Goal: Information Seeking & Learning: Check status

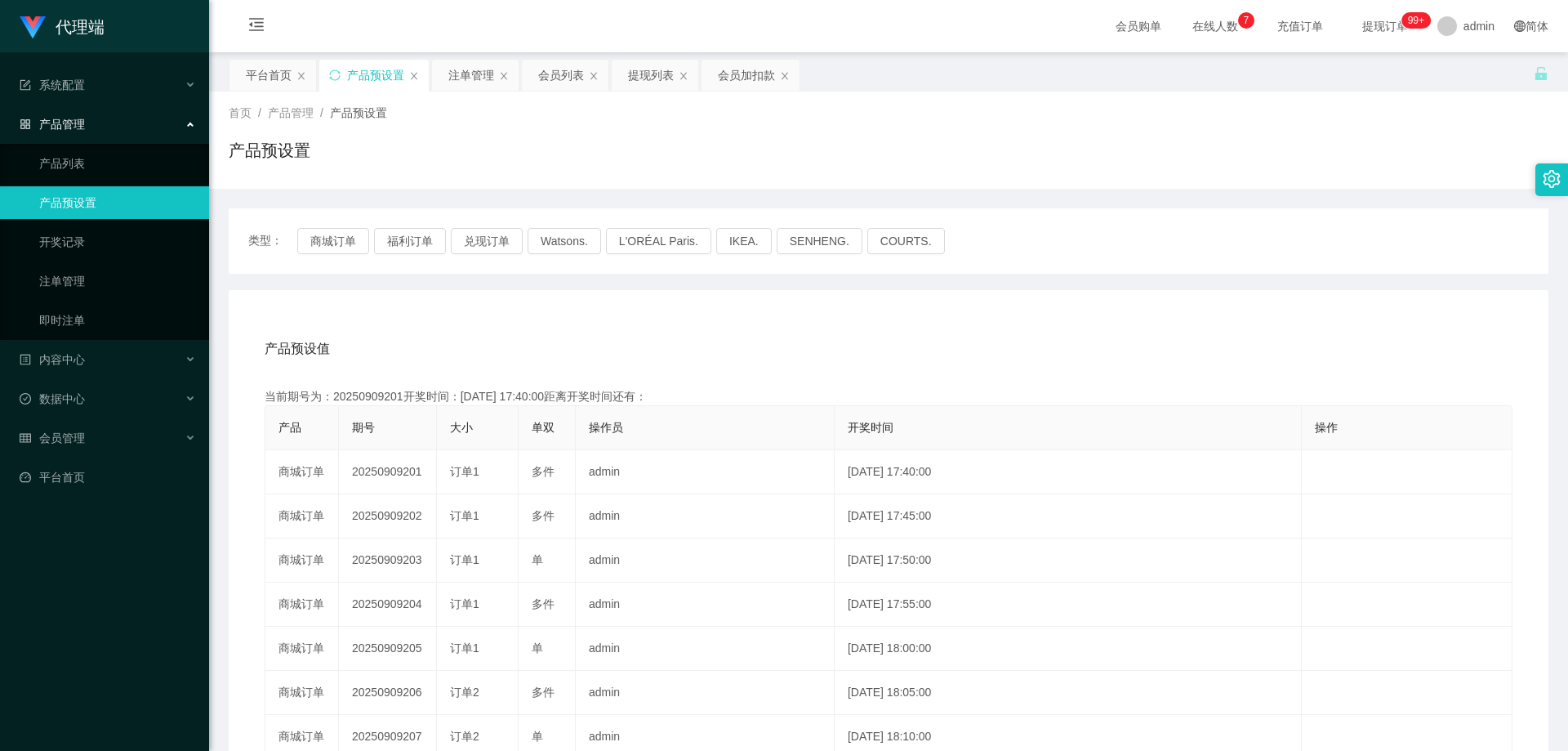
click at [344, 234] on button "商城订单" at bounding box center [333, 241] width 72 height 26
click at [344, 237] on button "商城订单" at bounding box center [333, 241] width 72 height 26
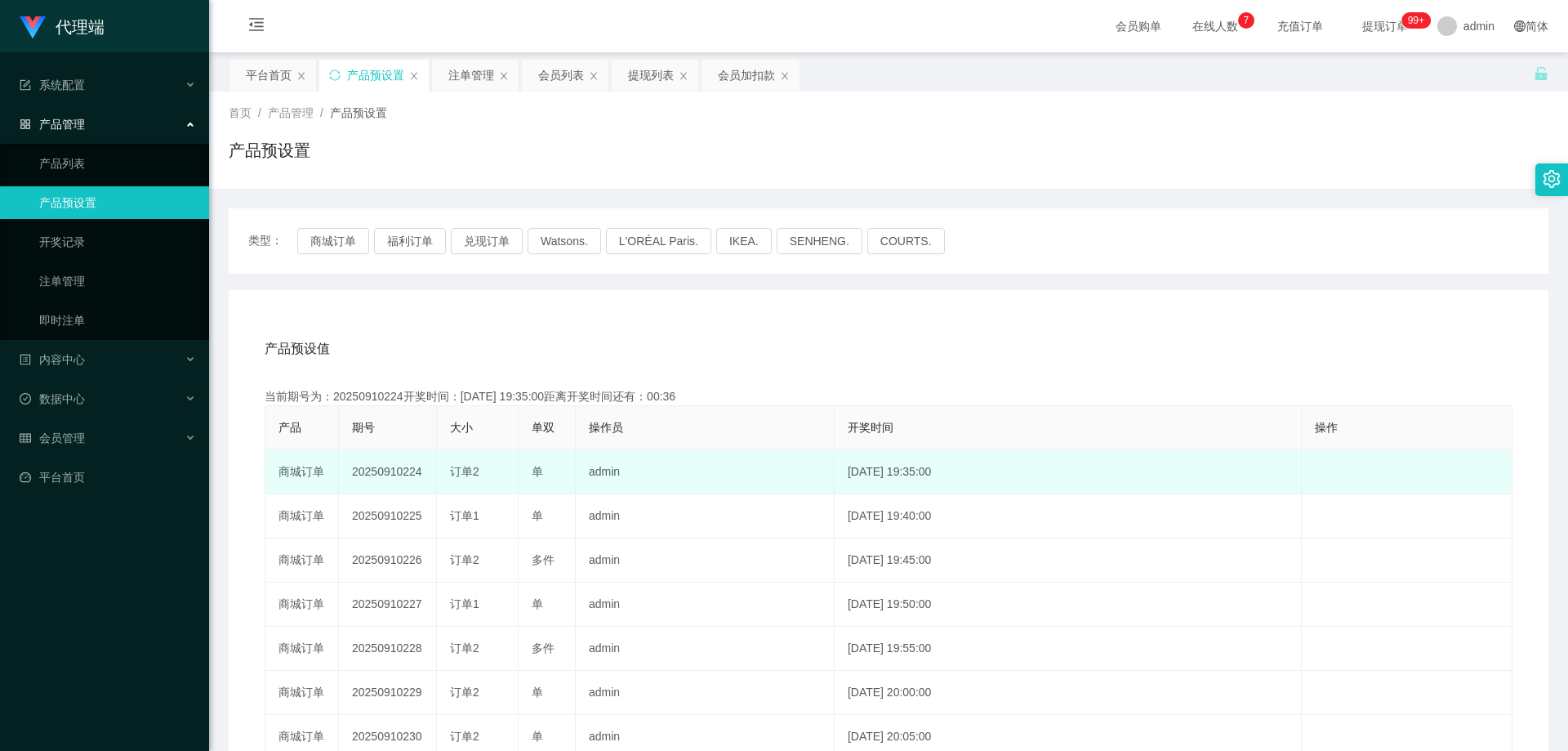
click at [379, 466] on td "20250910224" at bounding box center [388, 472] width 98 height 44
copy td "20250910224"
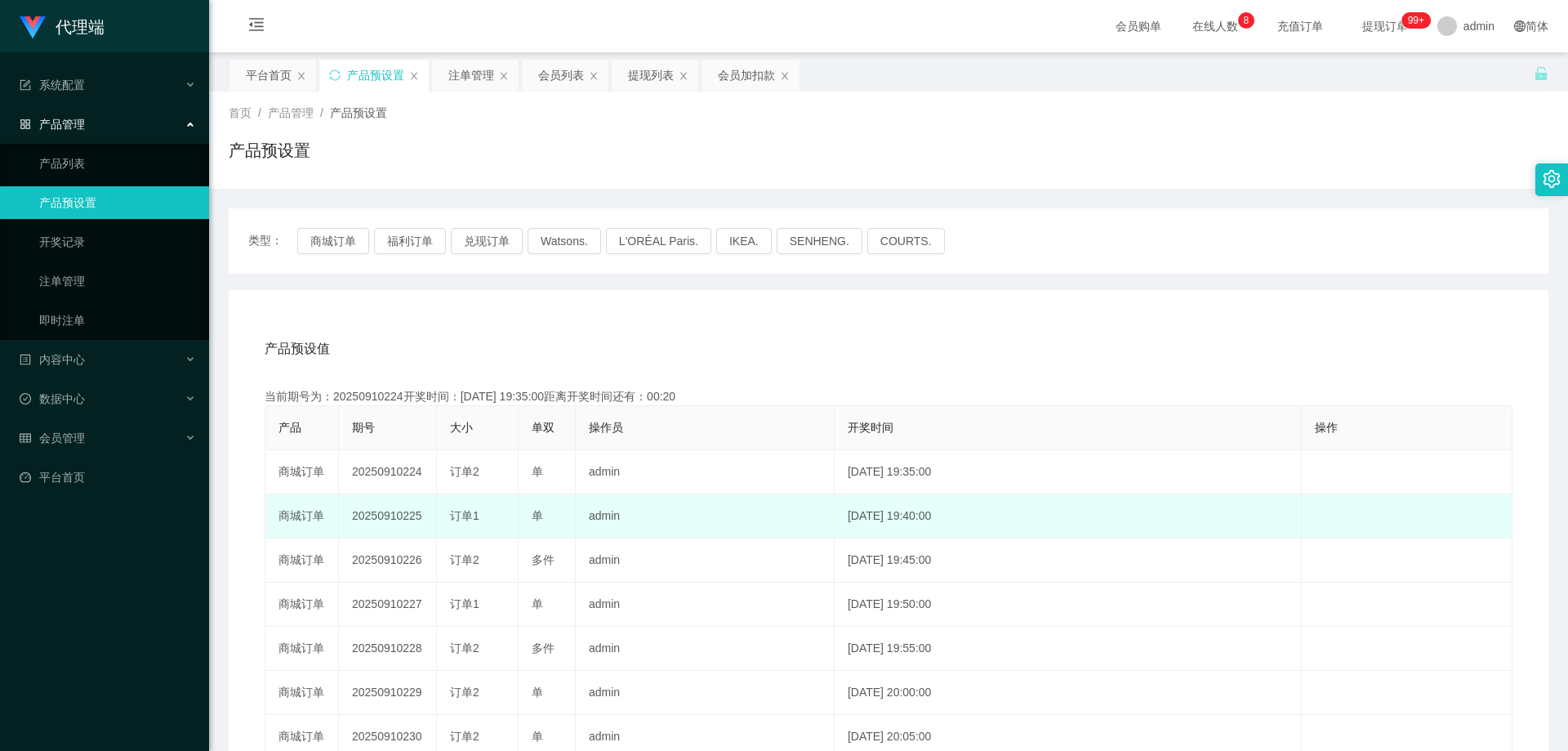
click at [384, 513] on td "20250910225" at bounding box center [388, 516] width 98 height 44
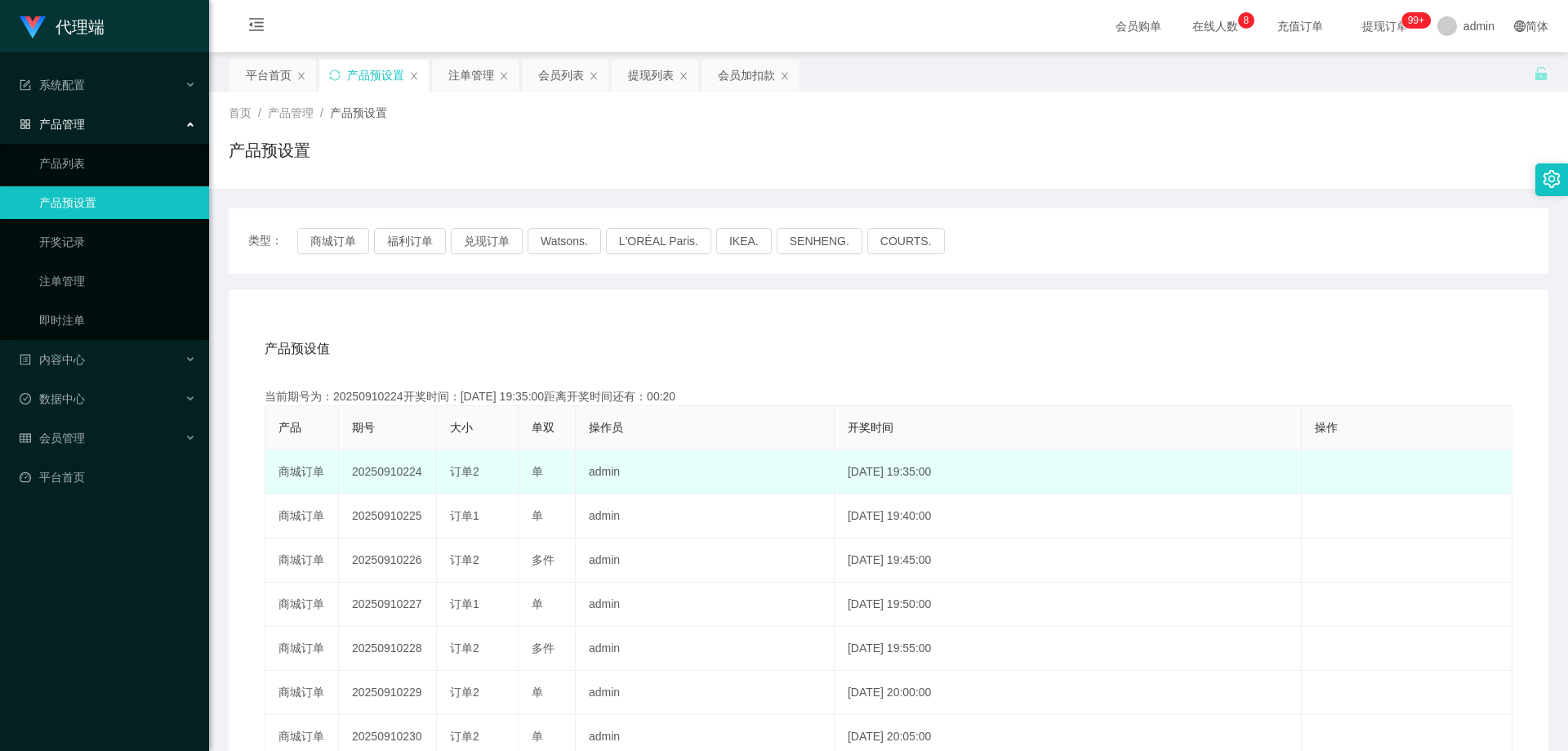
copy td "20250910225"
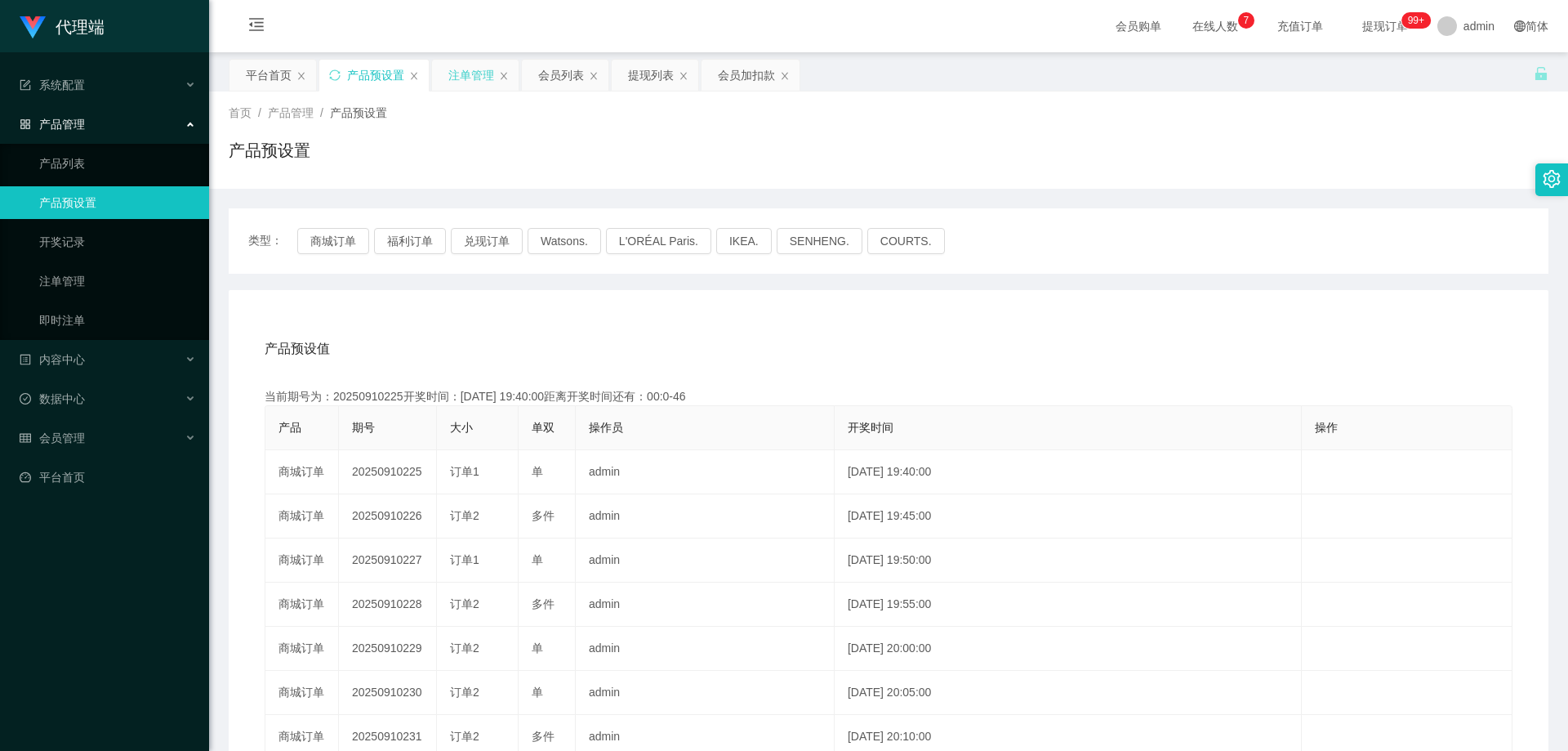
click at [443, 74] on div "注单管理" at bounding box center [475, 75] width 87 height 31
click at [464, 74] on div "注单管理" at bounding box center [472, 75] width 46 height 31
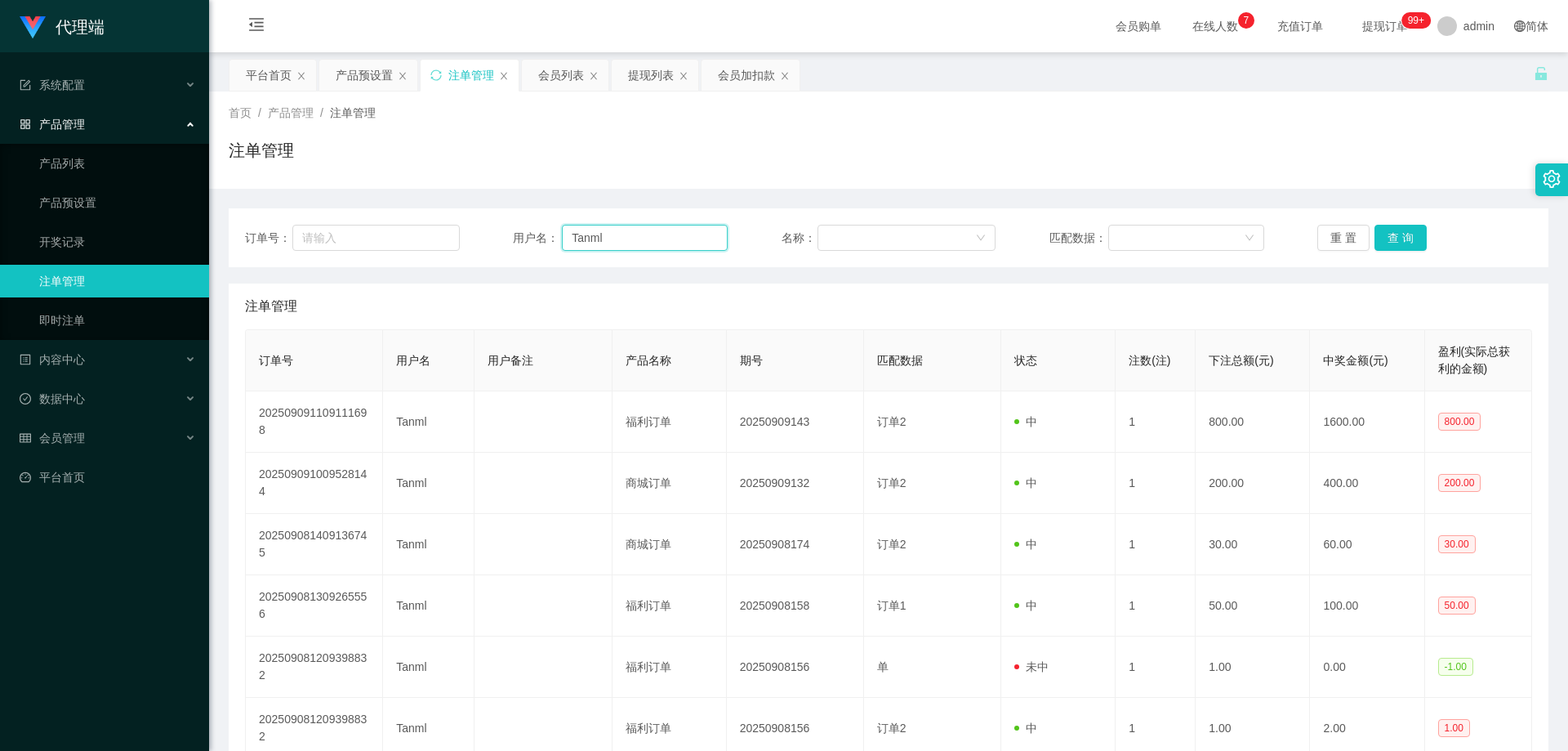
drag, startPoint x: 611, startPoint y: 241, endPoint x: 483, endPoint y: 230, distance: 128.5
click at [483, 230] on div "订单号： 用户名： Tanml 名称： 匹配数据： 重 置 查 询" at bounding box center [888, 237] width 1287 height 26
paste input "2695758569"
click at [1415, 234] on button "查 询" at bounding box center [1400, 237] width 52 height 26
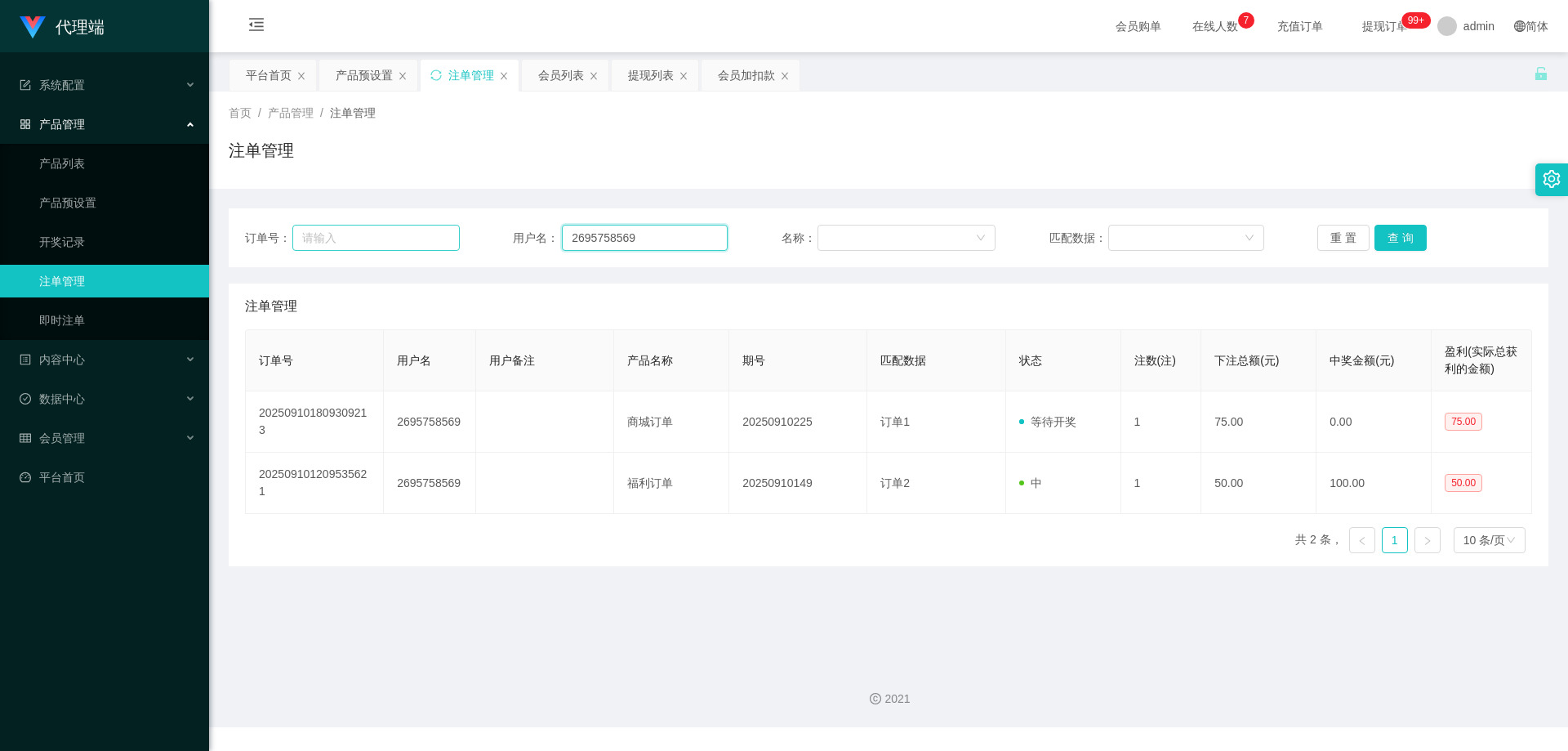
drag, startPoint x: 655, startPoint y: 237, endPoint x: 449, endPoint y: 237, distance: 206.0
click at [449, 237] on div "订单号： 用户名： 2695758569 名称： 匹配数据： 重 置 查 询" at bounding box center [888, 237] width 1287 height 26
paste input "wangqingbo1158"
type input "wangqingbo1158"
click at [1393, 242] on button "查 询" at bounding box center [1400, 237] width 52 height 26
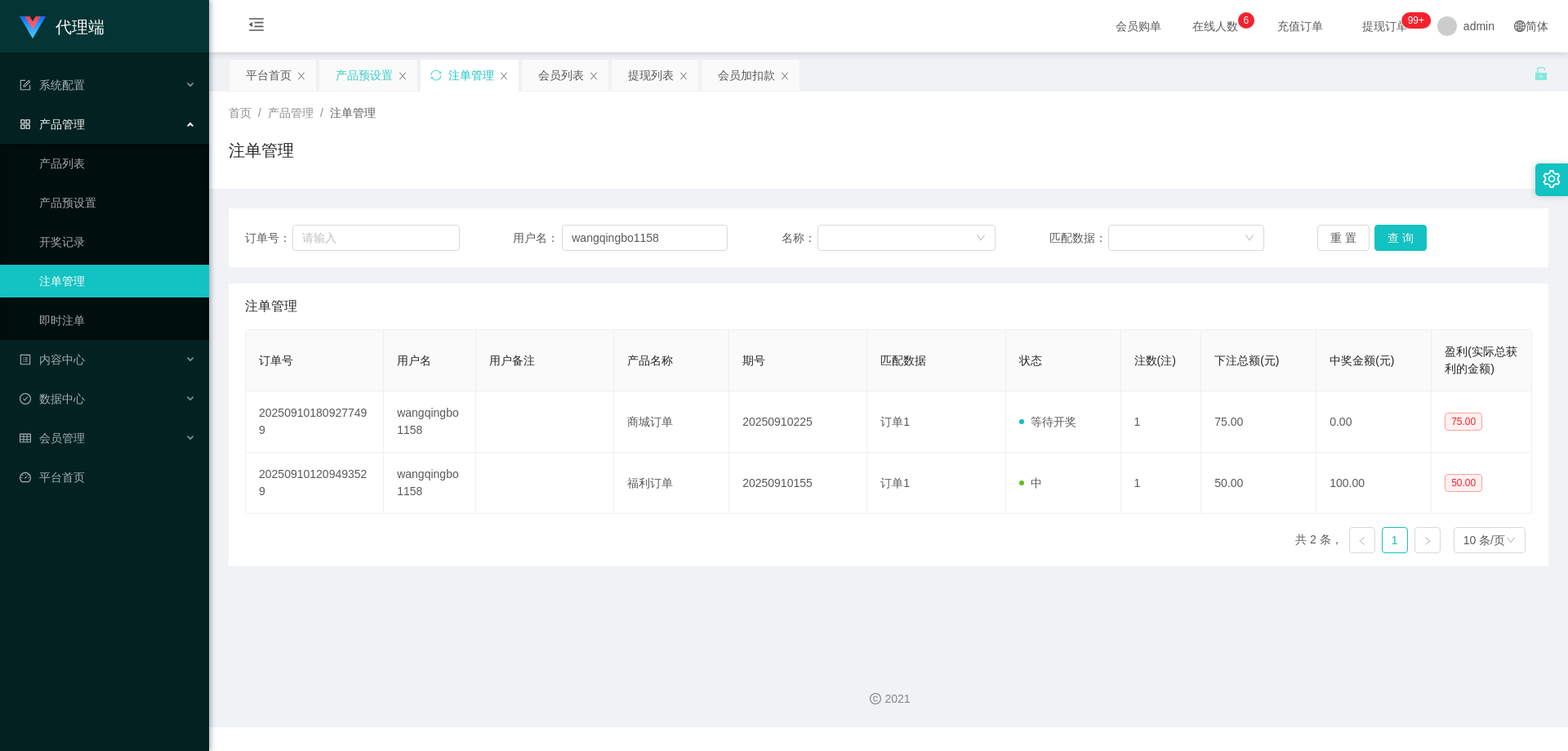
click at [355, 76] on div "产品预设置" at bounding box center [364, 75] width 57 height 31
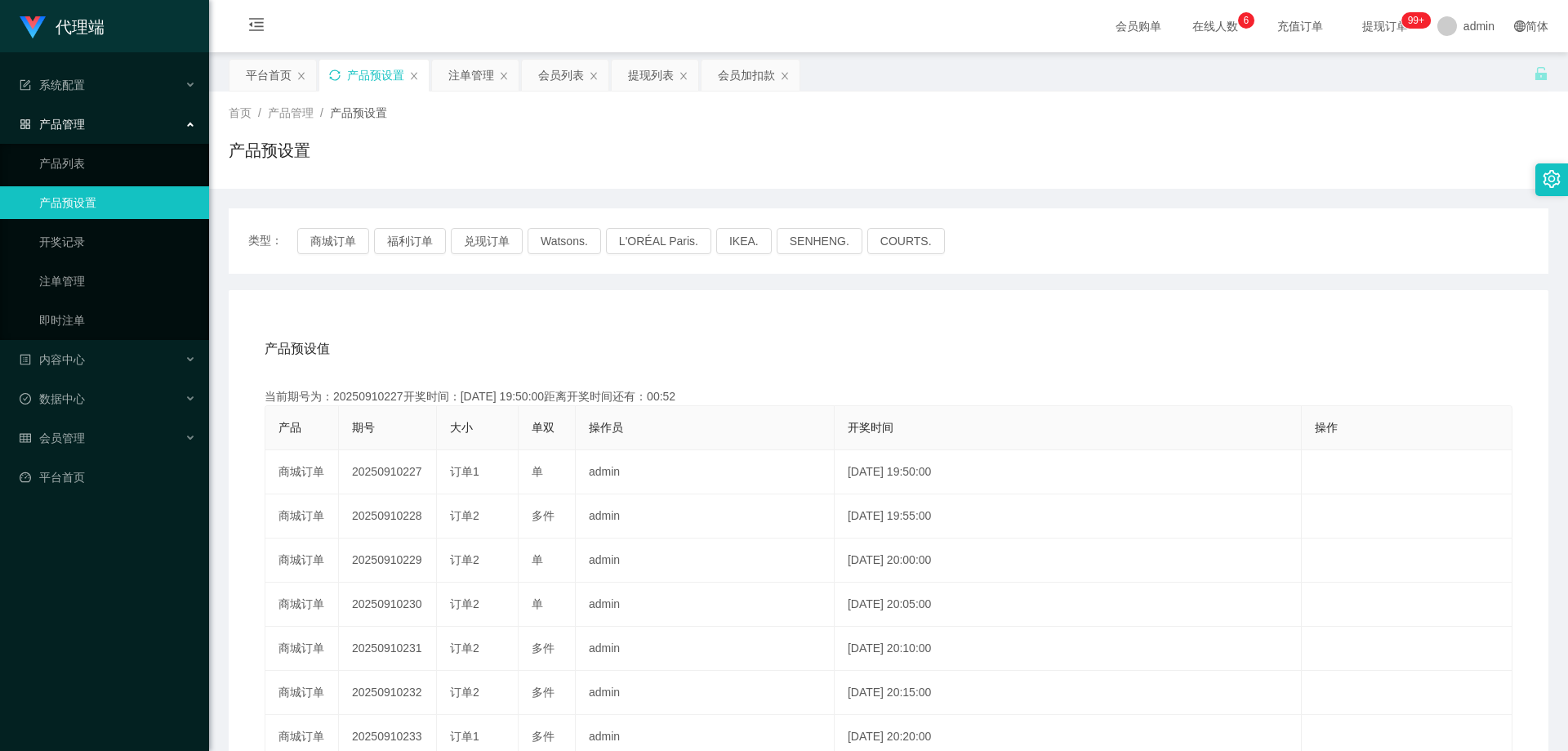
click at [332, 77] on icon "图标: sync" at bounding box center [335, 75] width 11 height 11
click at [331, 245] on button "商城订单" at bounding box center [333, 241] width 72 height 26
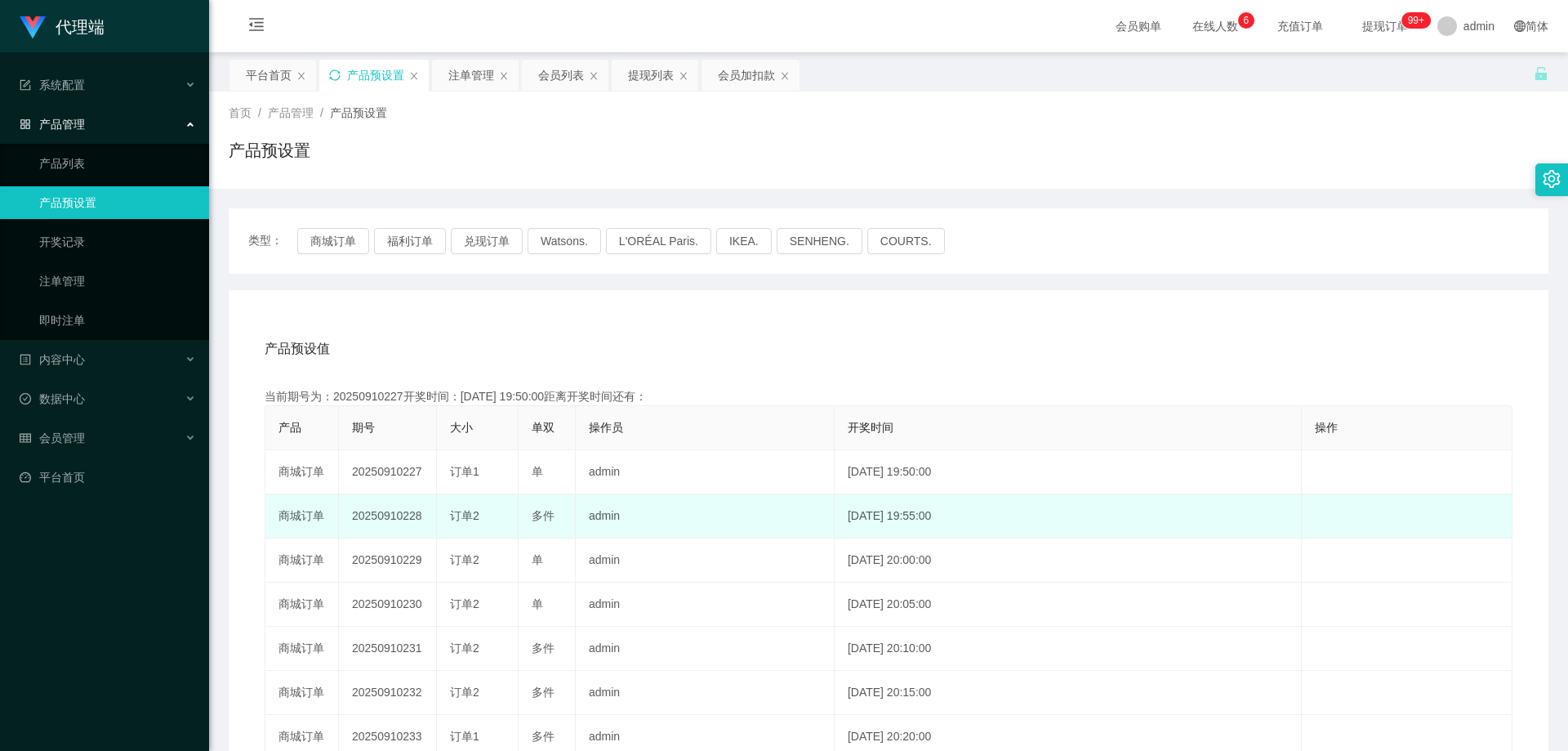
click at [402, 515] on td "20250910228" at bounding box center [388, 516] width 98 height 44
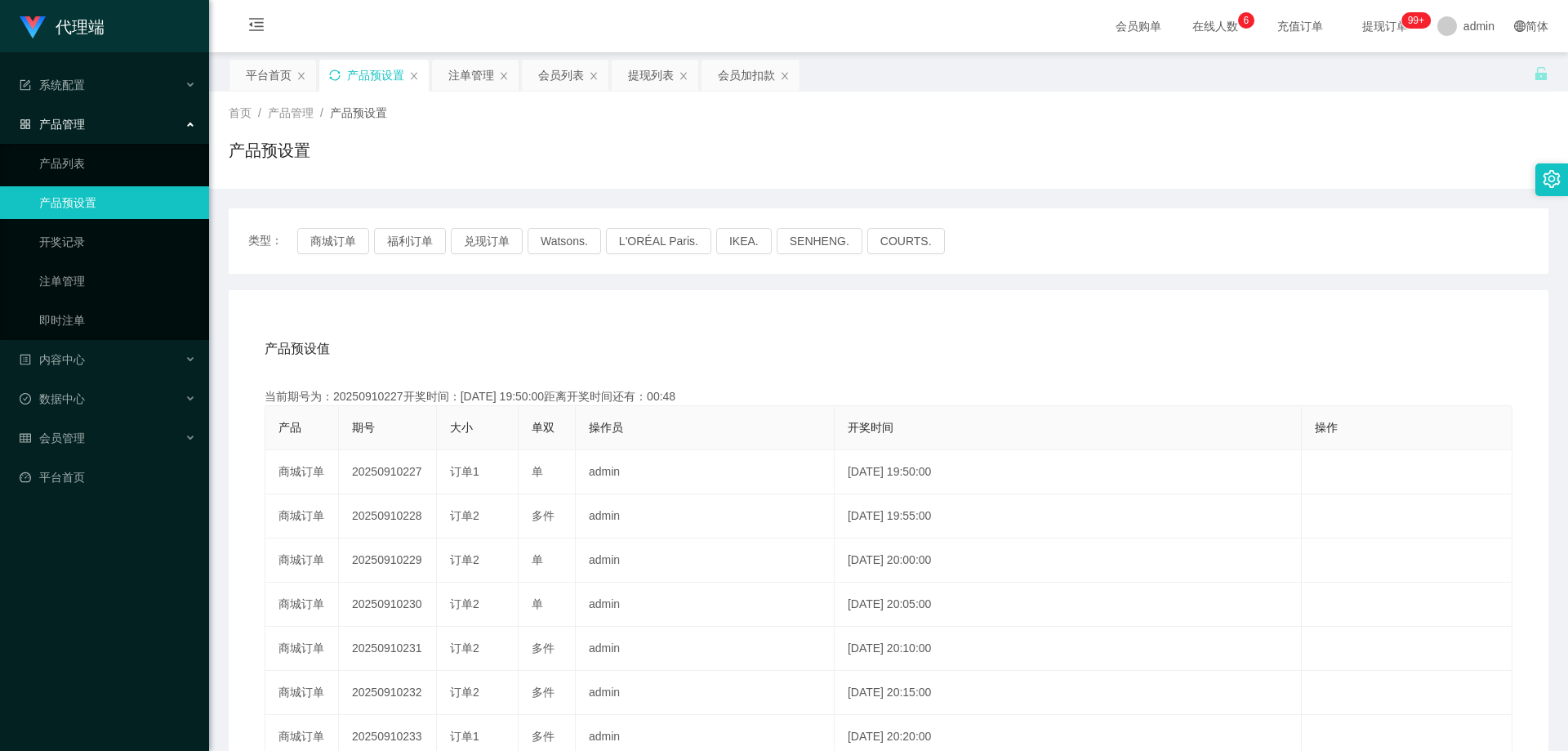
copy td "20250910228"
click at [466, 89] on div "注单管理" at bounding box center [472, 75] width 46 height 31
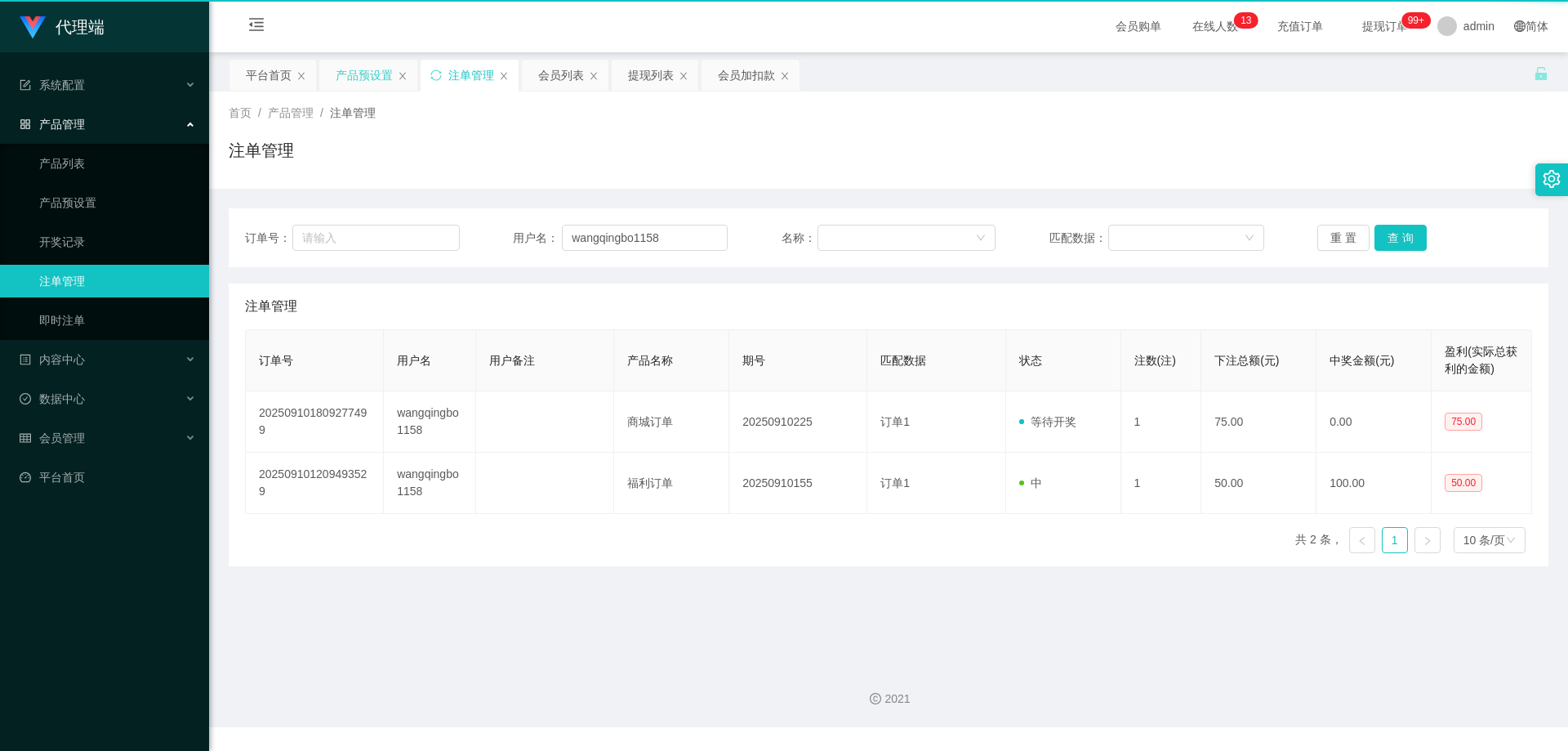
click at [466, 83] on div "注单管理" at bounding box center [472, 75] width 46 height 31
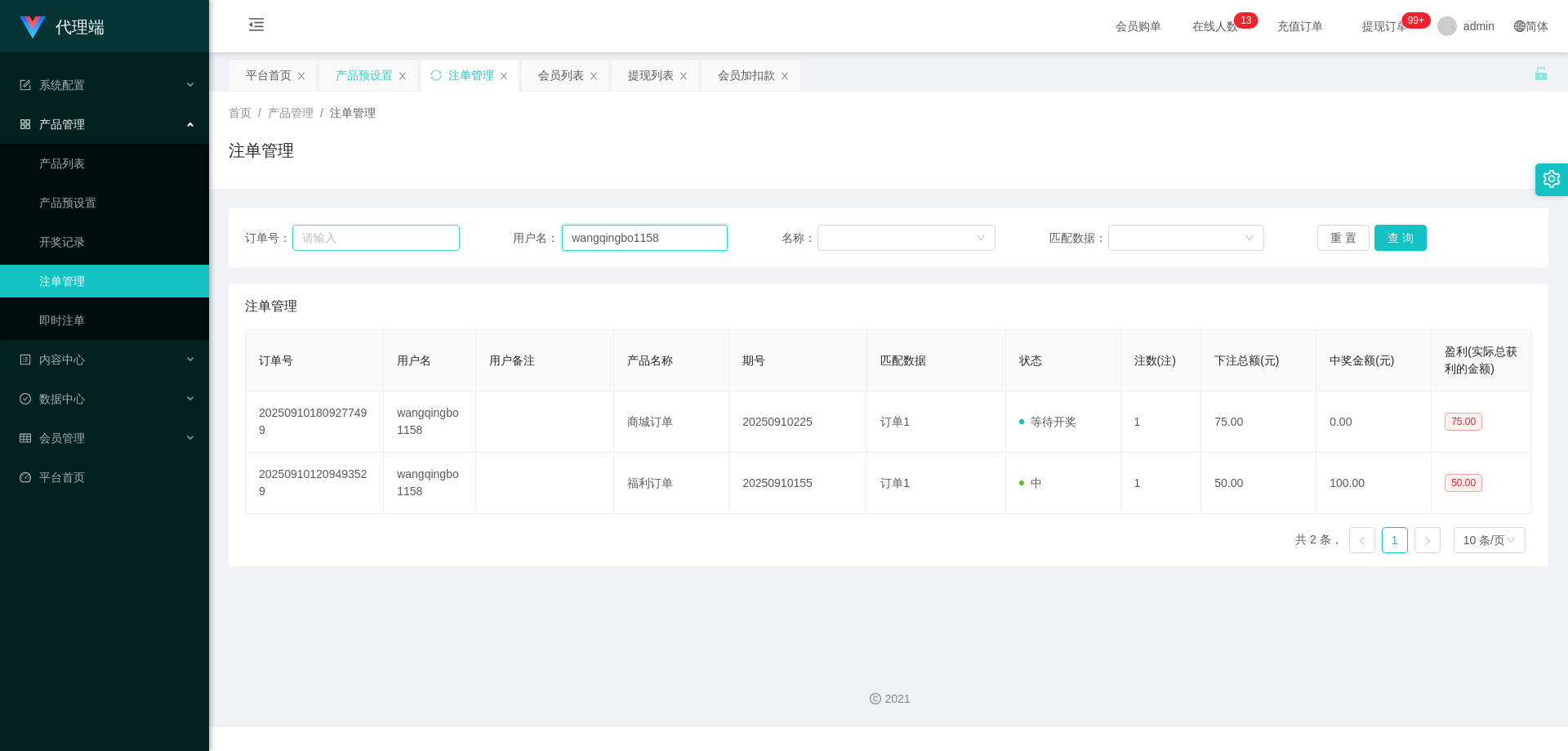
drag, startPoint x: 701, startPoint y: 244, endPoint x: 452, endPoint y: 230, distance: 249.4
click at [452, 230] on div "订单号： 用户名： wangqingbo1158 名称： 匹配数据： 重 置 查 询" at bounding box center [888, 237] width 1287 height 26
paste input "Success1413"
type input "Success1413"
click at [1390, 235] on button "查 询" at bounding box center [1400, 237] width 52 height 26
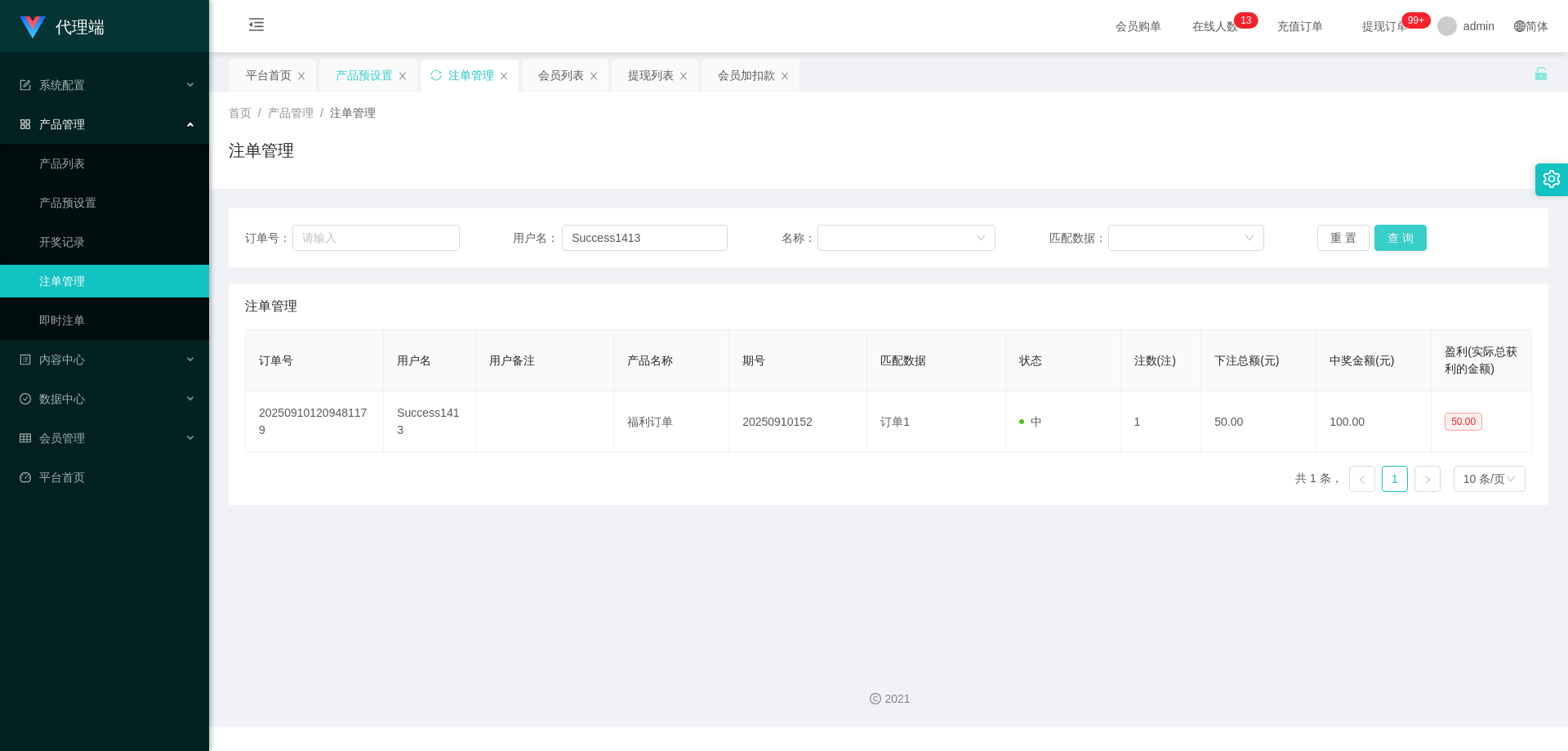
click at [1394, 234] on button "查 询" at bounding box center [1400, 237] width 52 height 26
click at [1402, 235] on button "查 询" at bounding box center [1400, 237] width 52 height 26
click at [1402, 235] on div "重 置 查 询" at bounding box center [1424, 237] width 214 height 26
click at [1402, 235] on button "查 询" at bounding box center [1409, 237] width 70 height 26
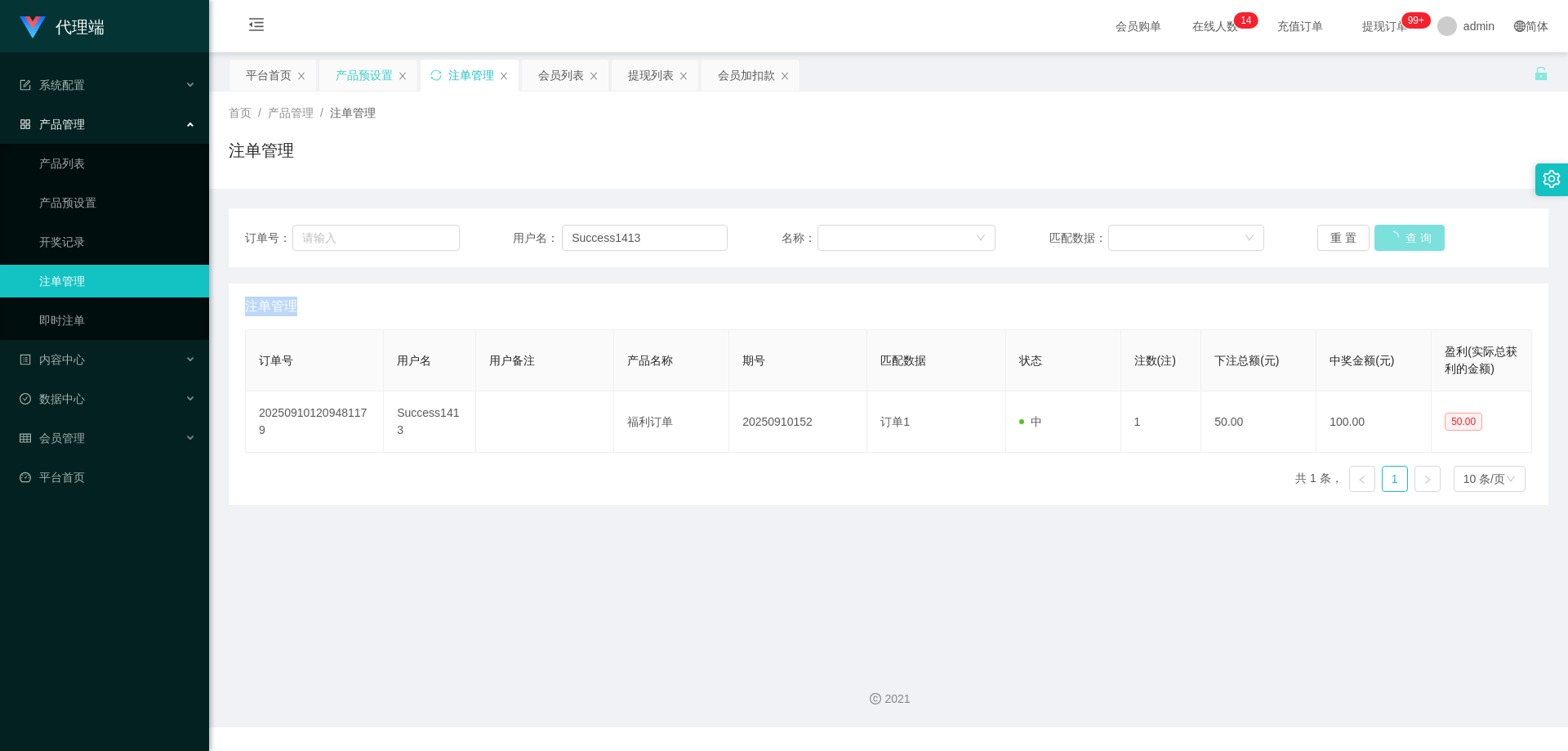
click at [1403, 234] on div "重 置 查 询" at bounding box center [1424, 237] width 214 height 26
click at [1404, 232] on button "查 询" at bounding box center [1400, 237] width 52 height 26
click at [1393, 238] on button "查 询" at bounding box center [1400, 237] width 52 height 26
click at [1393, 238] on div "重 置 查 询" at bounding box center [1424, 237] width 214 height 26
click at [1393, 238] on button "查 询" at bounding box center [1400, 237] width 52 height 26
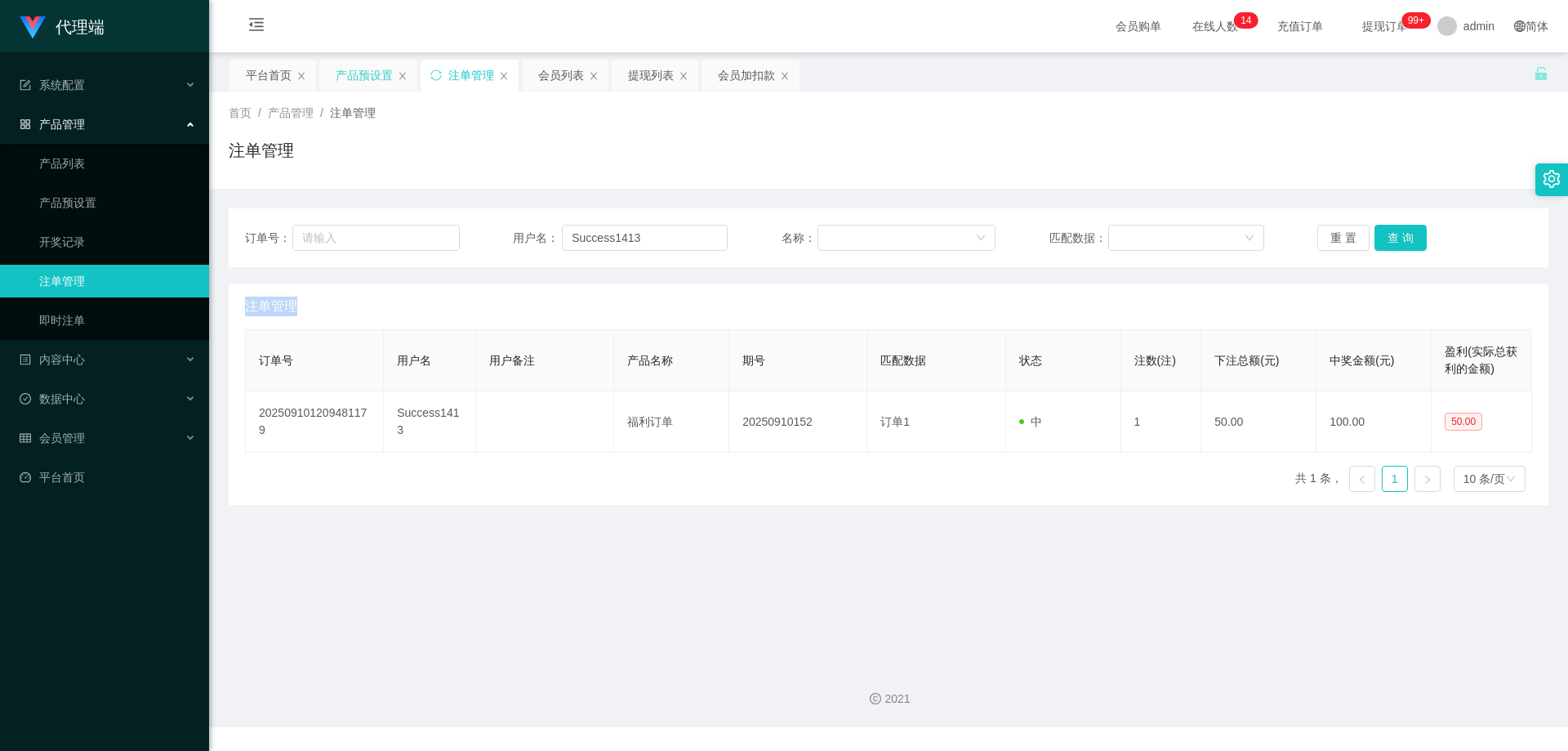
click at [1393, 238] on div "重 置 查 询" at bounding box center [1424, 237] width 214 height 26
click at [1393, 238] on button "查 询" at bounding box center [1400, 237] width 52 height 26
click at [1393, 236] on div "重 置 查 询" at bounding box center [1424, 237] width 214 height 26
click at [1393, 235] on button "查 询" at bounding box center [1409, 237] width 70 height 26
click at [1393, 235] on button "查 询" at bounding box center [1400, 237] width 52 height 26
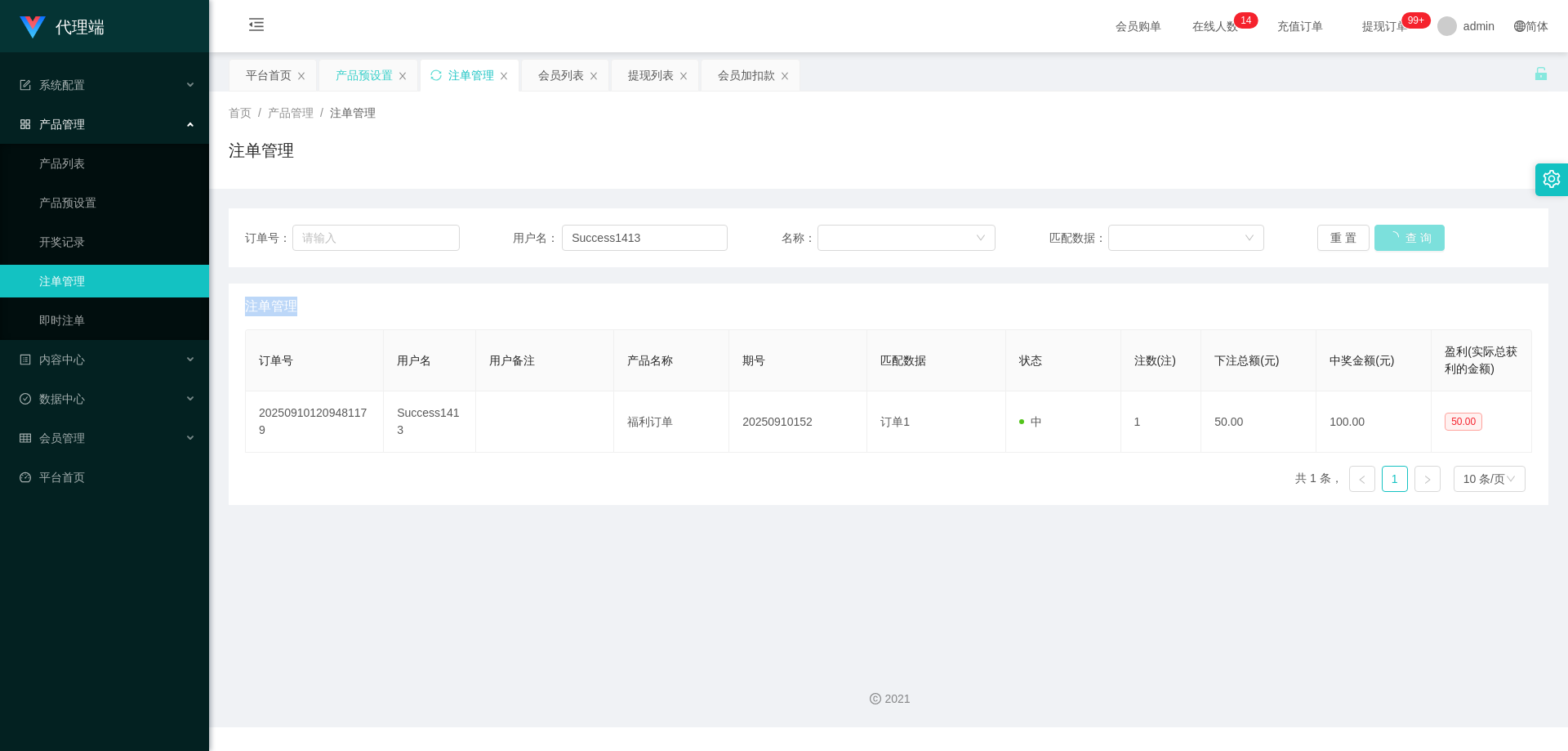
click at [1393, 235] on div "重 置 查 询" at bounding box center [1424, 237] width 214 height 26
click at [1393, 235] on button "查 询" at bounding box center [1409, 237] width 70 height 26
click at [1391, 232] on button "查 询" at bounding box center [1400, 237] width 52 height 26
click at [1391, 232] on div "重 置 查 询" at bounding box center [1424, 237] width 214 height 26
click at [1391, 232] on button "查 询" at bounding box center [1400, 237] width 52 height 26
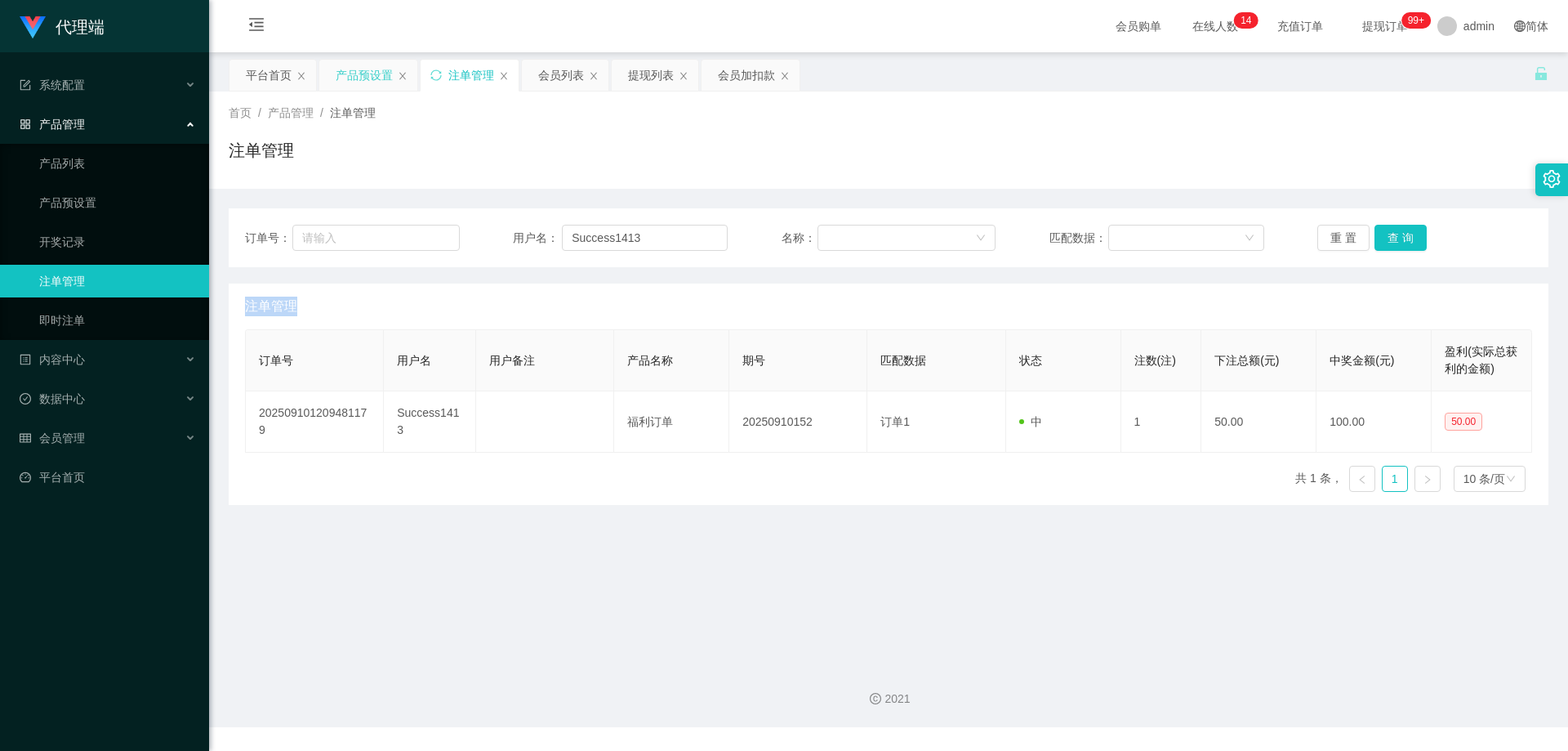
click at [1391, 230] on div "重 置 查 询" at bounding box center [1424, 237] width 214 height 26
click at [1391, 230] on button "查 询" at bounding box center [1400, 237] width 52 height 26
click at [1391, 230] on div "重 置 查 询" at bounding box center [1424, 237] width 214 height 26
click at [1391, 230] on button "查 询" at bounding box center [1400, 237] width 52 height 26
click at [1391, 230] on div "重 置 查 询" at bounding box center [1424, 237] width 214 height 26
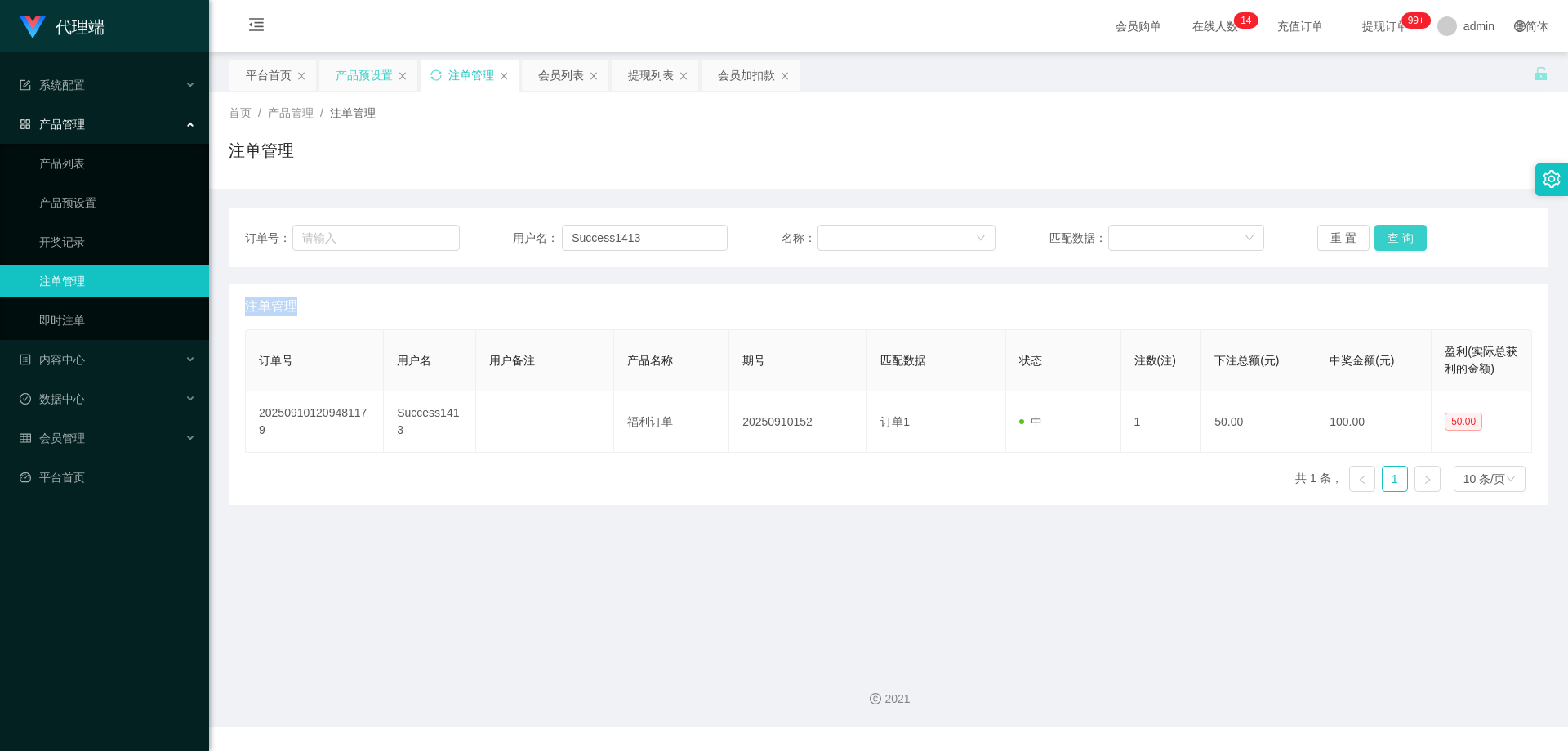
click at [1391, 230] on button "查 询" at bounding box center [1400, 237] width 52 height 26
click at [1391, 230] on div "重 置 查 询" at bounding box center [1424, 237] width 214 height 26
click at [1403, 233] on button "查 询" at bounding box center [1400, 237] width 52 height 26
click at [1403, 233] on div "重 置 查 询" at bounding box center [1424, 237] width 214 height 26
click at [1403, 233] on button "查 询" at bounding box center [1400, 237] width 52 height 26
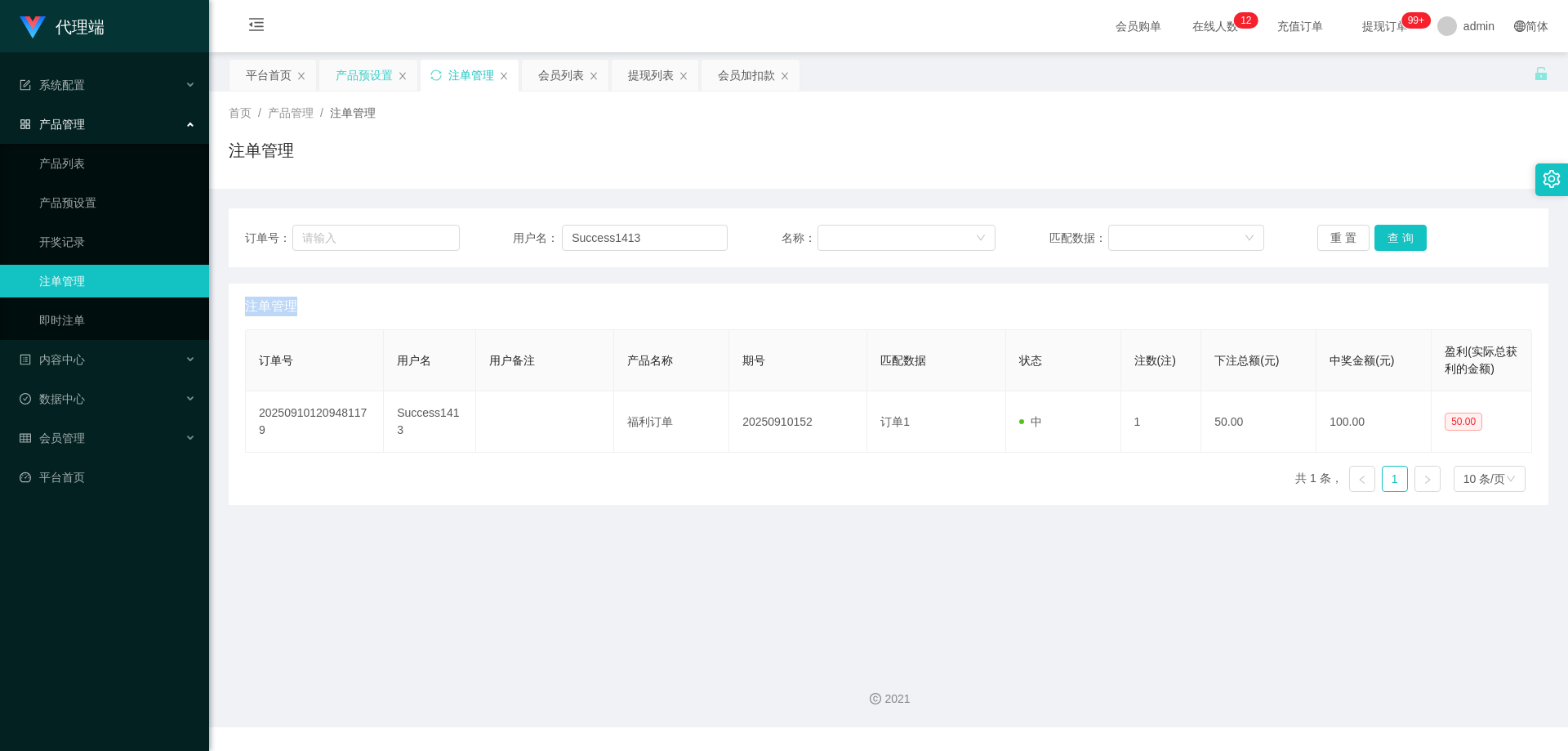
click at [1403, 233] on div "重 置 查 询" at bounding box center [1424, 237] width 214 height 26
click at [1403, 233] on button "查 询" at bounding box center [1400, 237] width 52 height 26
click at [1403, 233] on div "重 置 查 询" at bounding box center [1424, 237] width 214 height 26
click at [1403, 233] on button "查 询" at bounding box center [1400, 237] width 52 height 26
click at [1403, 233] on div "重 置 查 询" at bounding box center [1424, 237] width 214 height 26
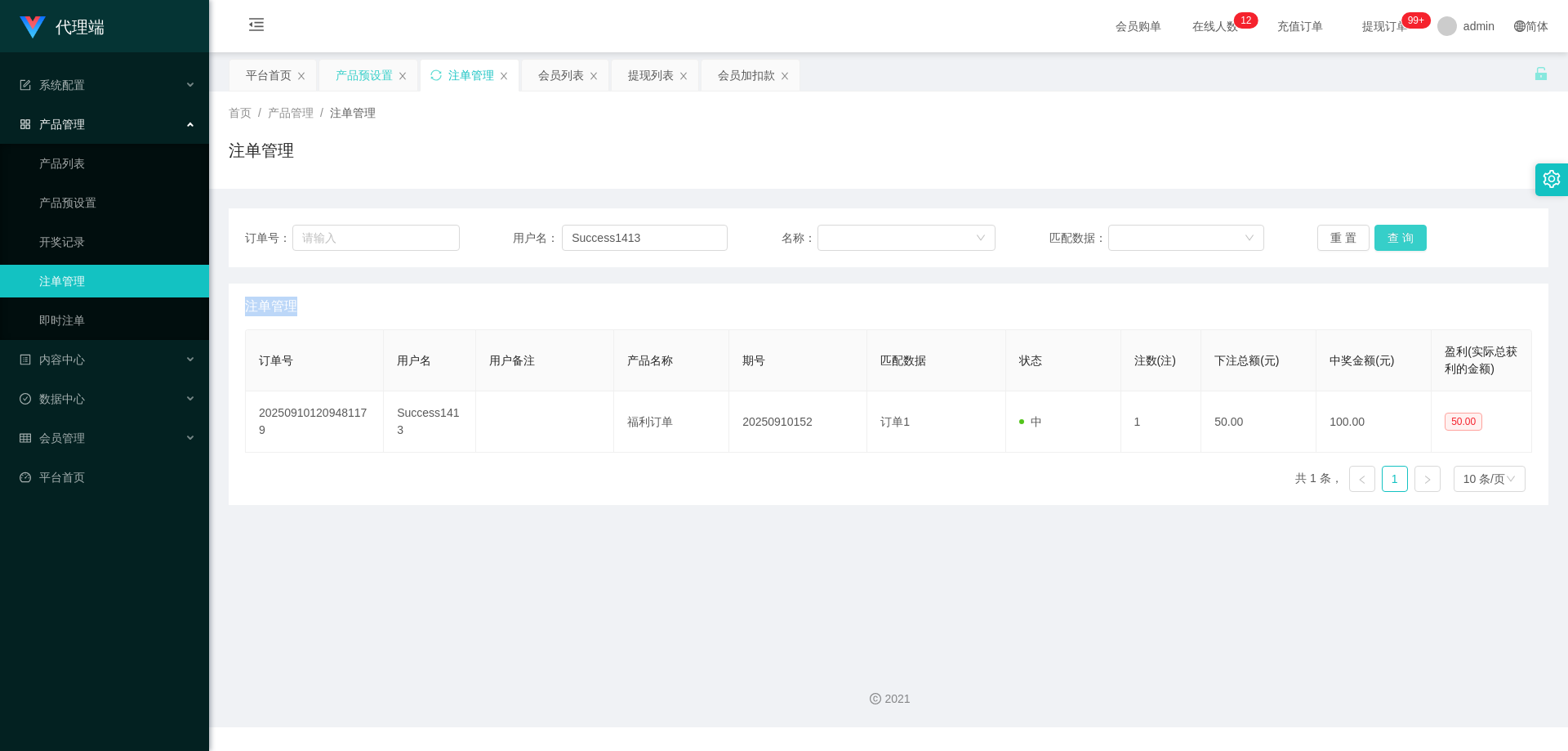
click at [1403, 233] on button "查 询" at bounding box center [1400, 237] width 52 height 26
click at [1403, 233] on div "重 置 查 询" at bounding box center [1424, 237] width 214 height 26
click at [1403, 233] on button "查 询" at bounding box center [1400, 237] width 52 height 26
click at [1403, 233] on div "重 置 查 询" at bounding box center [1424, 237] width 214 height 26
click at [1403, 233] on button "查 询" at bounding box center [1400, 237] width 52 height 26
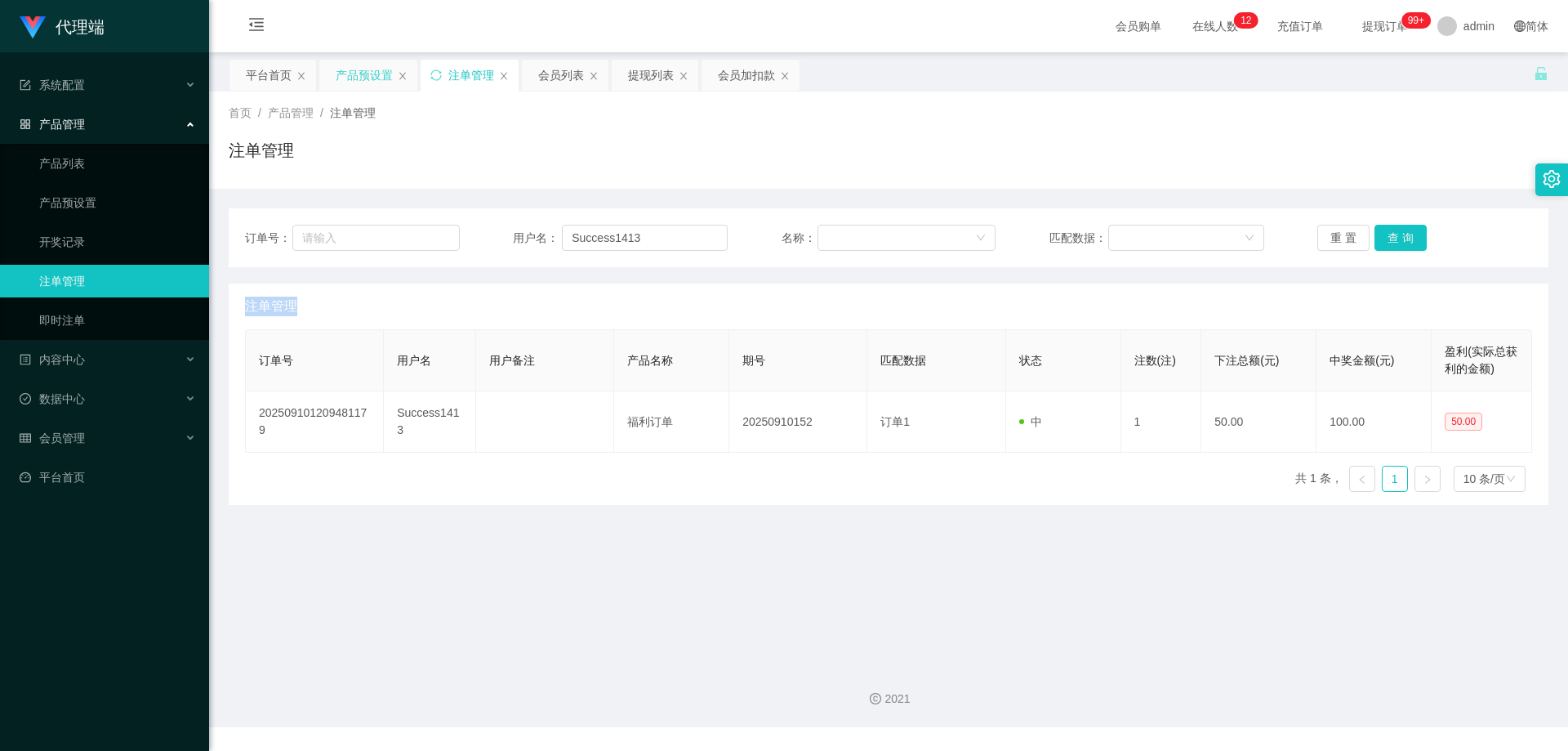
click at [1403, 233] on div "重 置 查 询" at bounding box center [1424, 237] width 214 height 26
click at [1403, 233] on button "查 询" at bounding box center [1400, 237] width 52 height 26
click at [1403, 233] on div "重 置 查 询" at bounding box center [1424, 237] width 214 height 26
click at [1403, 233] on button "查 询" at bounding box center [1409, 237] width 70 height 26
click at [1403, 233] on div "重 置 查 询" at bounding box center [1424, 237] width 214 height 26
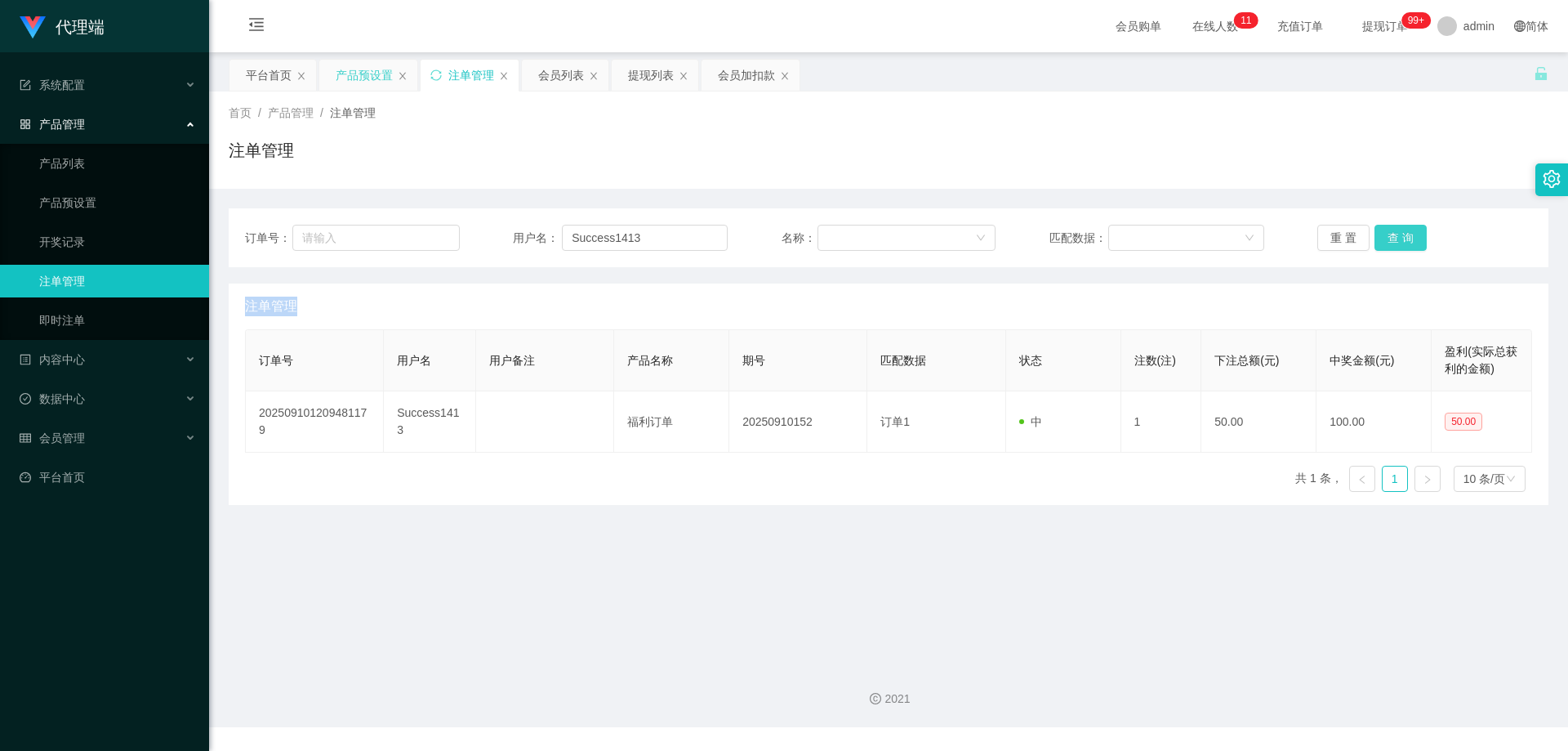
click at [1379, 238] on button "查 询" at bounding box center [1400, 237] width 52 height 26
click at [1379, 238] on button "查 询" at bounding box center [1409, 237] width 70 height 26
click at [1397, 230] on button "查 询" at bounding box center [1400, 237] width 52 height 26
click at [1397, 230] on div "重 置 查 询" at bounding box center [1424, 237] width 214 height 26
click at [1397, 230] on button "查 询" at bounding box center [1400, 237] width 52 height 26
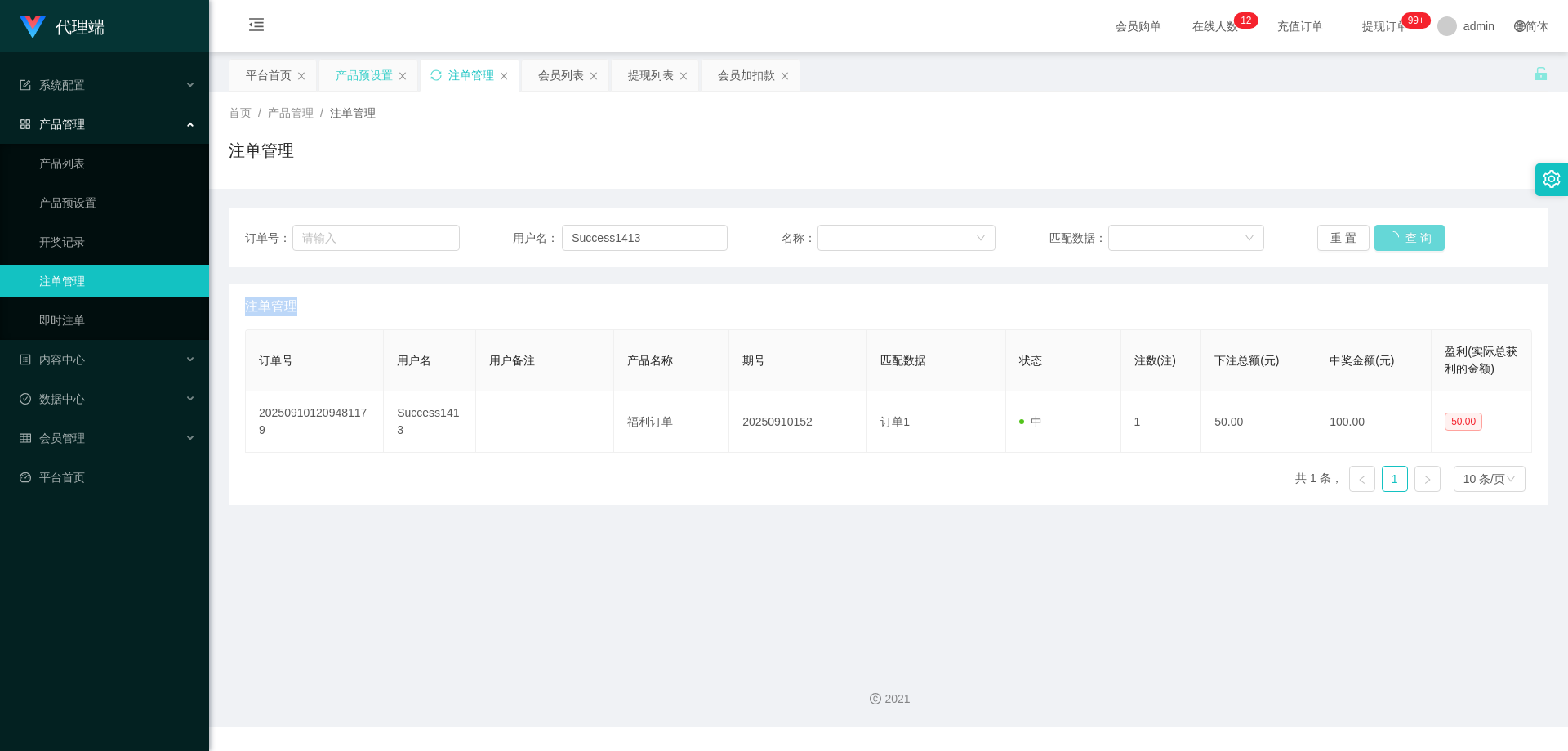
click at [1397, 230] on div "重 置 查 询" at bounding box center [1424, 237] width 214 height 26
click at [1397, 230] on button "查 询" at bounding box center [1400, 237] width 52 height 26
drag, startPoint x: 623, startPoint y: 229, endPoint x: 516, endPoint y: 219, distance: 107.5
click at [460, 225] on div "订单号： 用户名： Success1413 名称： 匹配数据： 重 置 查 询" at bounding box center [888, 237] width 1287 height 26
click at [1388, 237] on button "查 询" at bounding box center [1400, 237] width 52 height 26
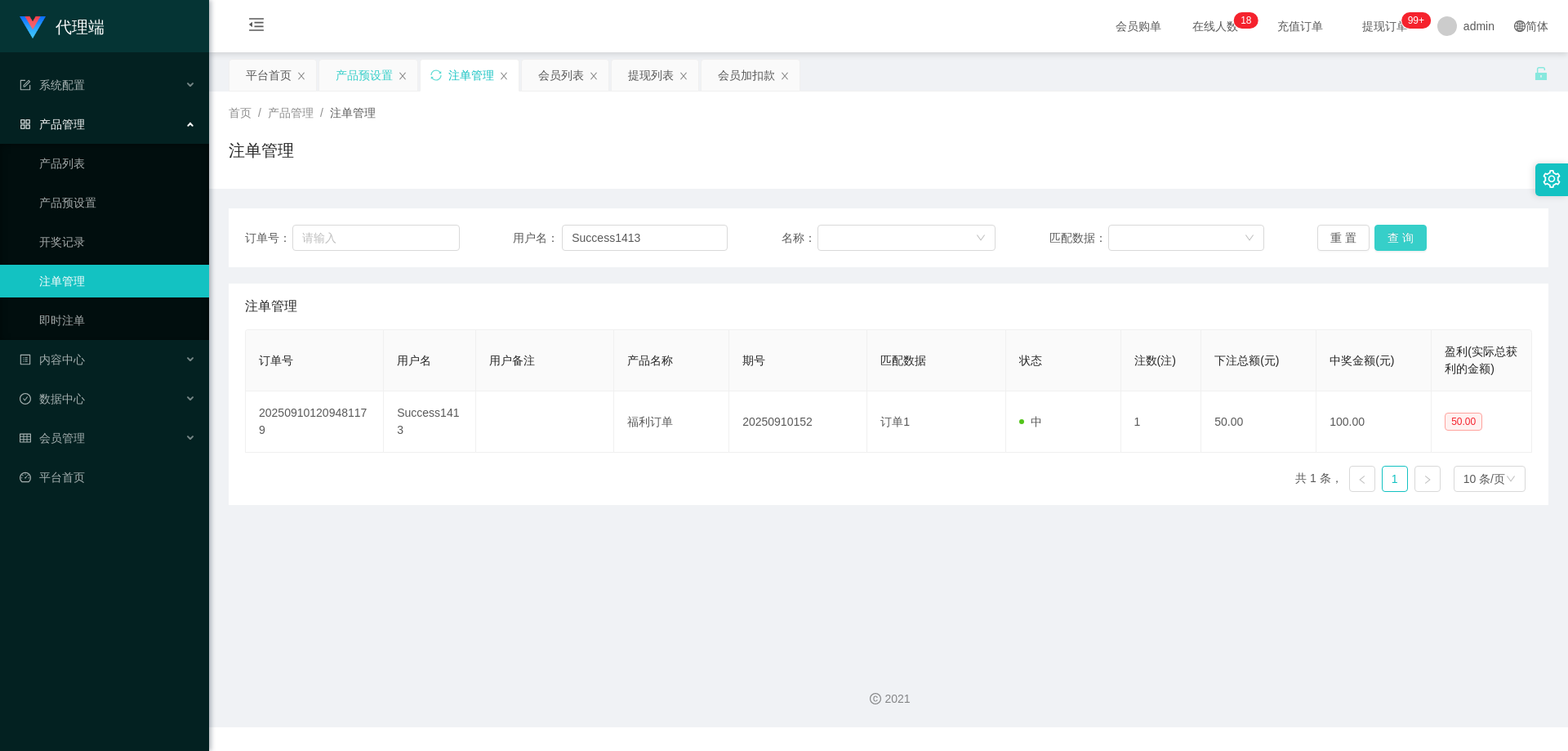
click at [1388, 237] on button "查 询" at bounding box center [1400, 237] width 52 height 26
click at [1388, 237] on div "重 置 查 询" at bounding box center [1424, 237] width 214 height 26
click at [1388, 237] on button "查 询" at bounding box center [1409, 237] width 70 height 26
click at [1388, 237] on div "重 置 查 询" at bounding box center [1424, 237] width 214 height 26
click at [1388, 237] on button "查 询" at bounding box center [1400, 237] width 52 height 26
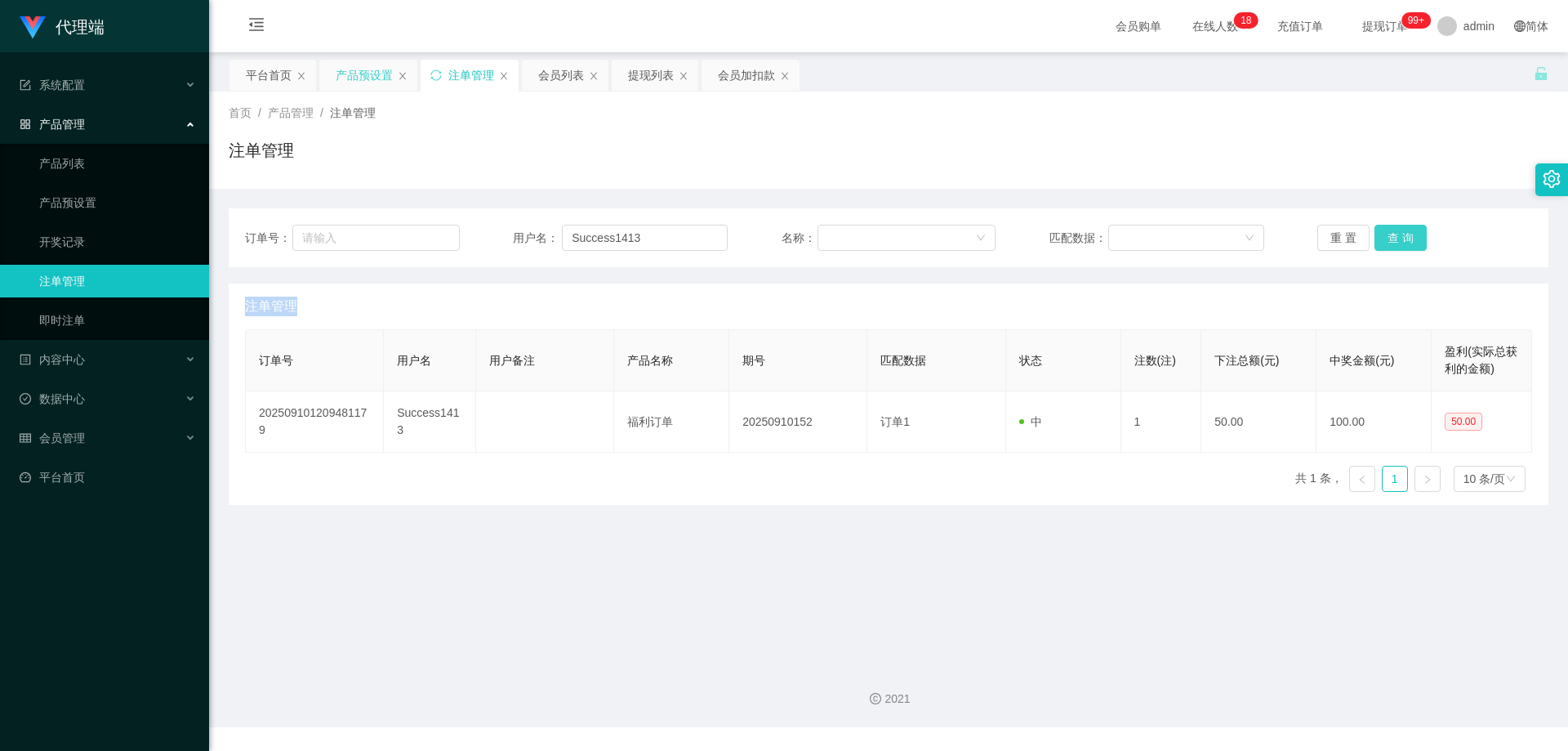
click at [1388, 235] on div "重 置 查 询" at bounding box center [1424, 237] width 214 height 26
click at [1391, 233] on button "查 询" at bounding box center [1400, 237] width 52 height 26
click at [1394, 231] on div "重 置 查 询" at bounding box center [1424, 237] width 214 height 26
click at [1407, 242] on button "查 询" at bounding box center [1400, 237] width 52 height 26
click at [1407, 242] on div "重 置 查 询" at bounding box center [1424, 237] width 214 height 26
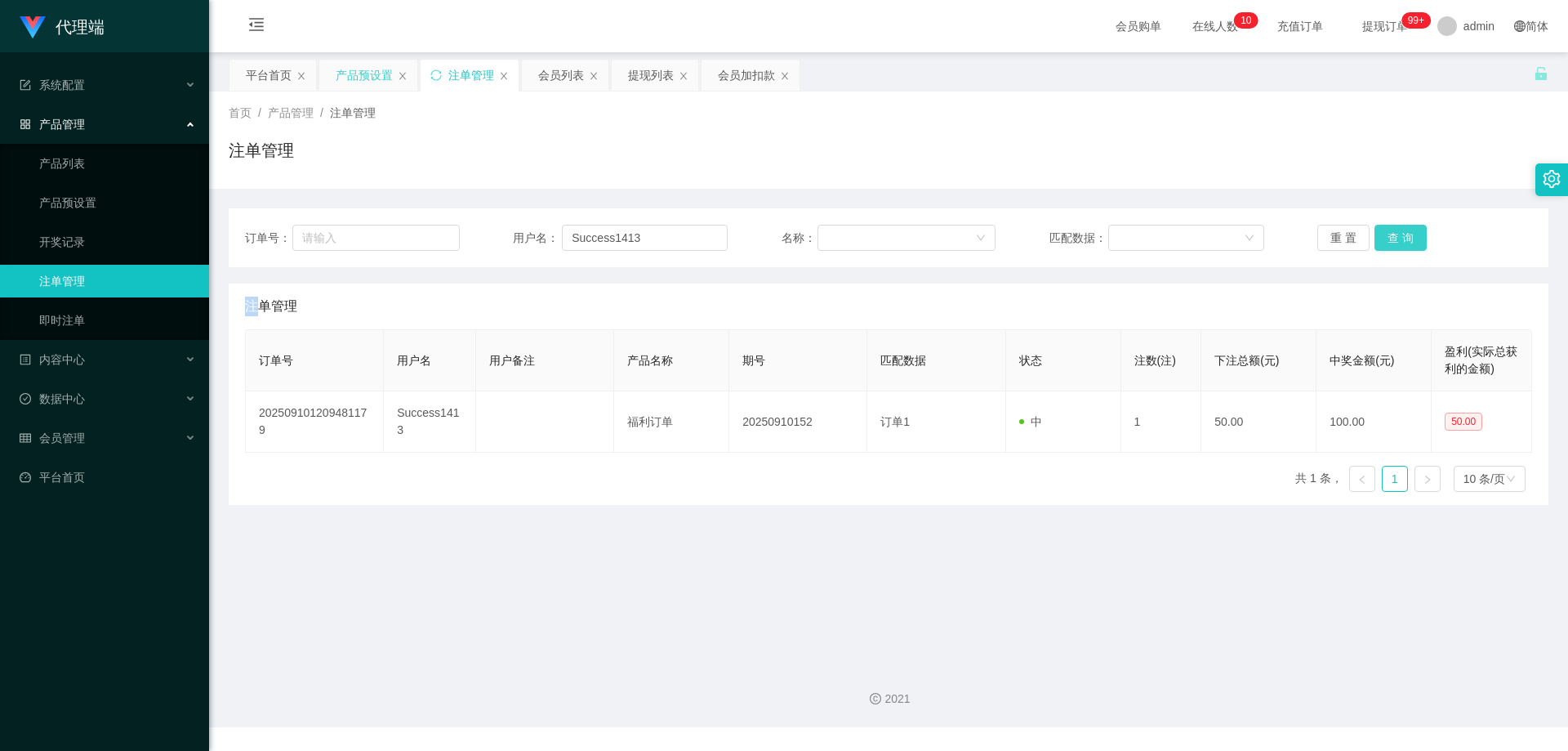
click at [1407, 242] on button "查 询" at bounding box center [1400, 237] width 52 height 26
click at [1407, 242] on div "重 置 查 询" at bounding box center [1424, 237] width 214 height 26
click at [1407, 242] on button "查 询" at bounding box center [1409, 237] width 70 height 26
click at [1407, 242] on div "重 置 查 询" at bounding box center [1424, 237] width 214 height 26
click at [1407, 242] on button "查 询" at bounding box center [1400, 237] width 52 height 26
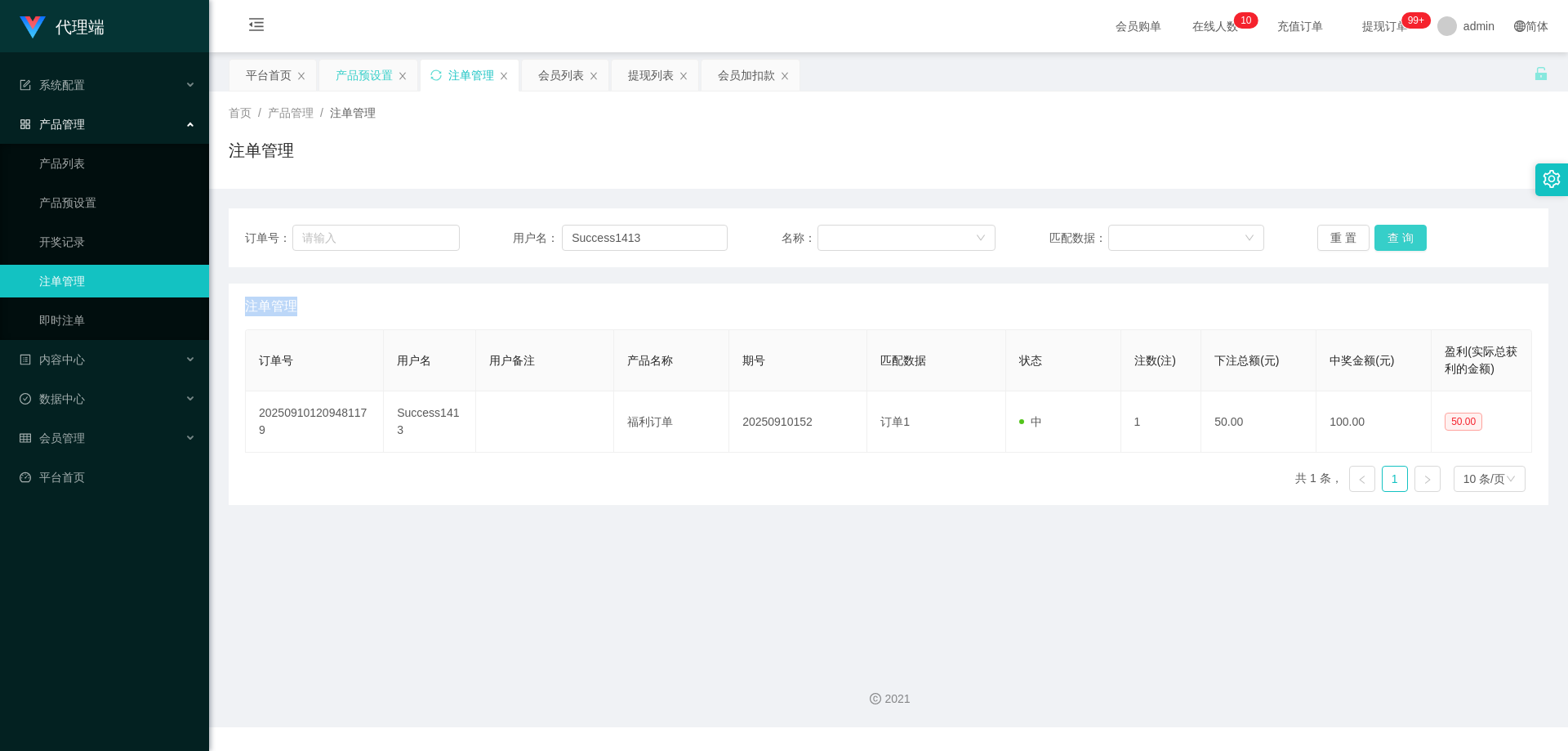
click at [1407, 242] on div "重 置 查 询" at bounding box center [1424, 237] width 214 height 26
click at [1407, 242] on button "查 询" at bounding box center [1400, 237] width 52 height 26
click at [1407, 242] on div "重 置 查 询" at bounding box center [1424, 237] width 214 height 26
click at [1407, 242] on button "查 询" at bounding box center [1400, 237] width 52 height 26
click at [1407, 239] on div "重 置 查 询" at bounding box center [1424, 237] width 214 height 26
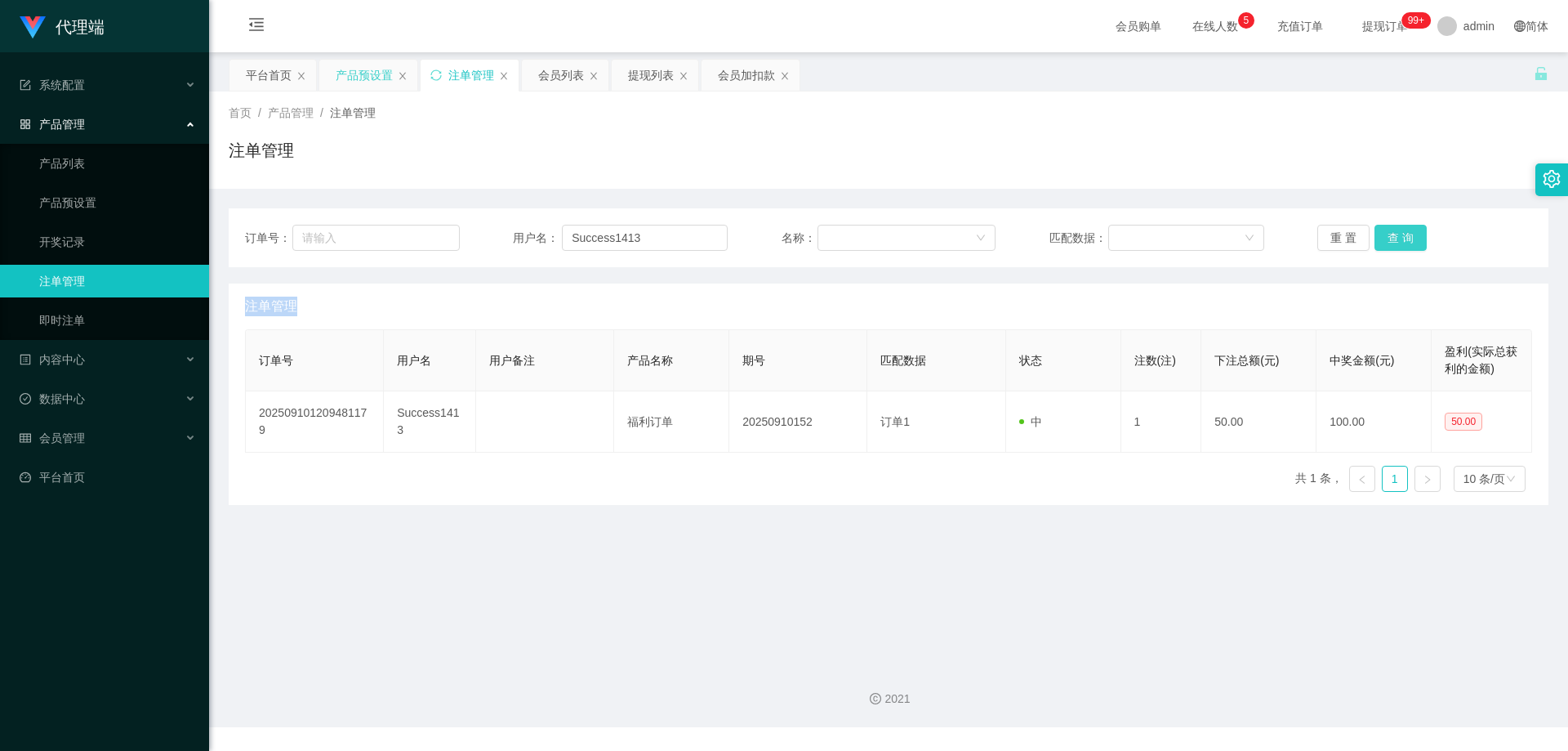
click at [1401, 250] on button "查 询" at bounding box center [1400, 237] width 52 height 26
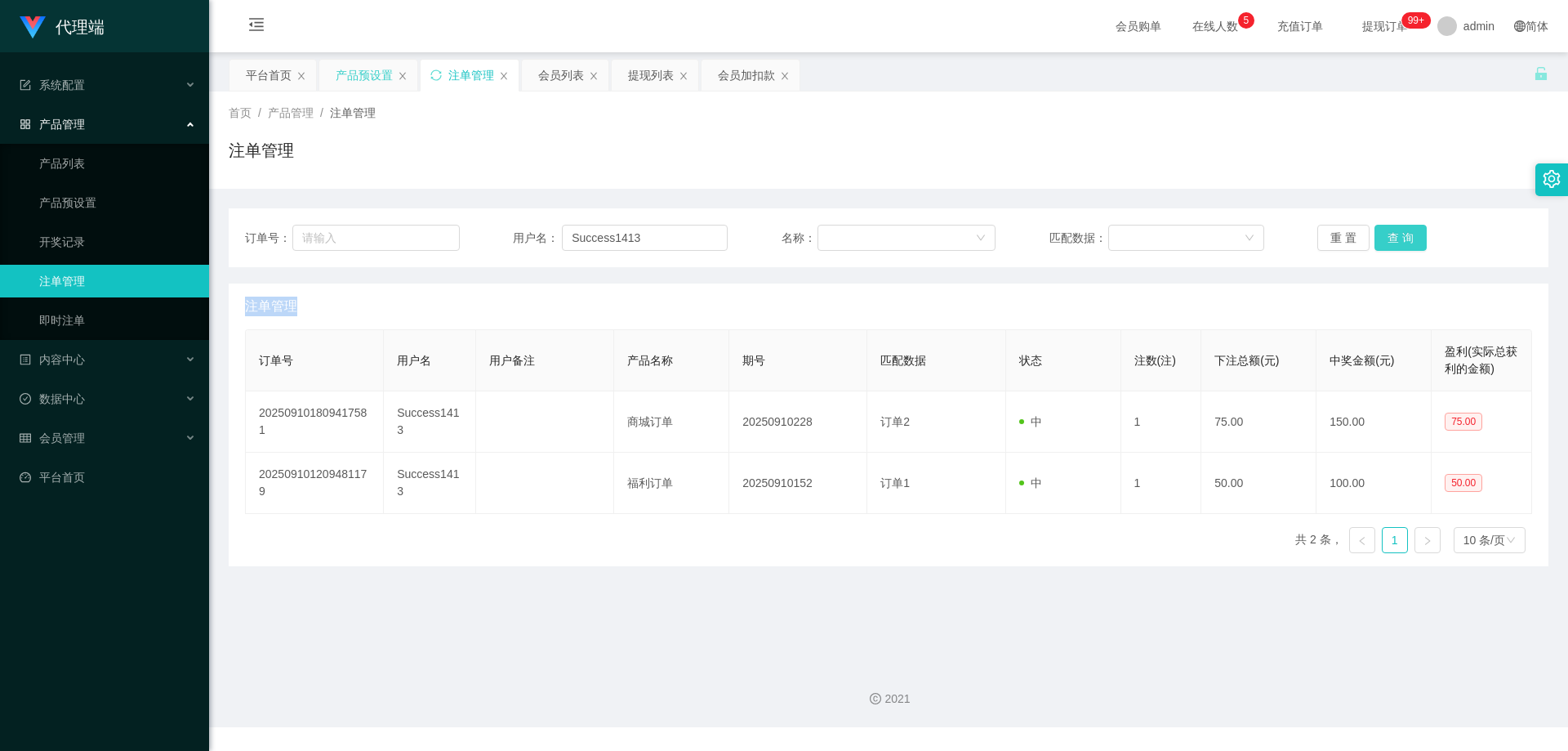
click at [1402, 243] on button "查 询" at bounding box center [1400, 237] width 52 height 26
click at [550, 73] on div "会员列表" at bounding box center [561, 75] width 46 height 31
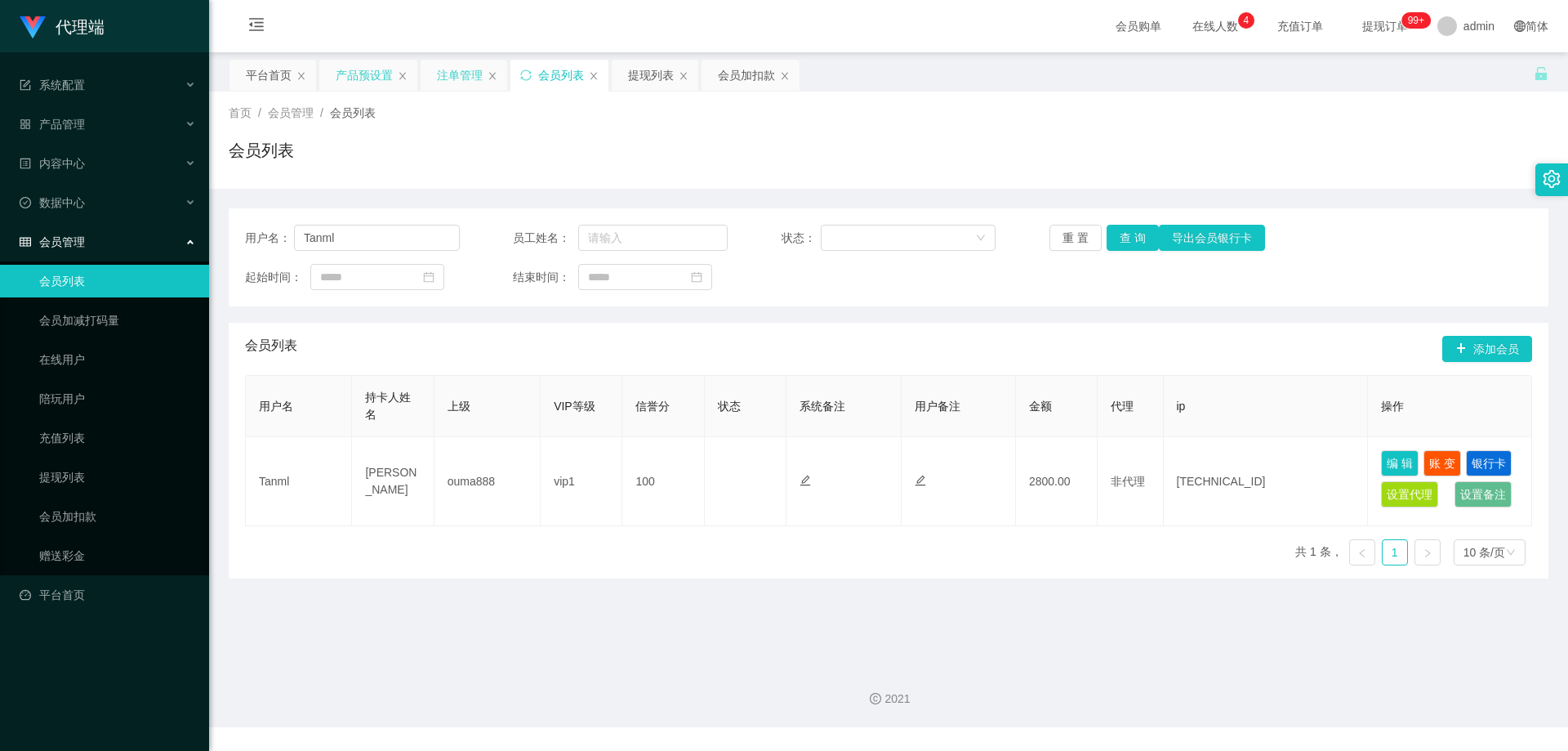
click at [435, 68] on div "注单管理" at bounding box center [463, 75] width 87 height 31
click at [465, 78] on div "注单管理" at bounding box center [460, 75] width 46 height 31
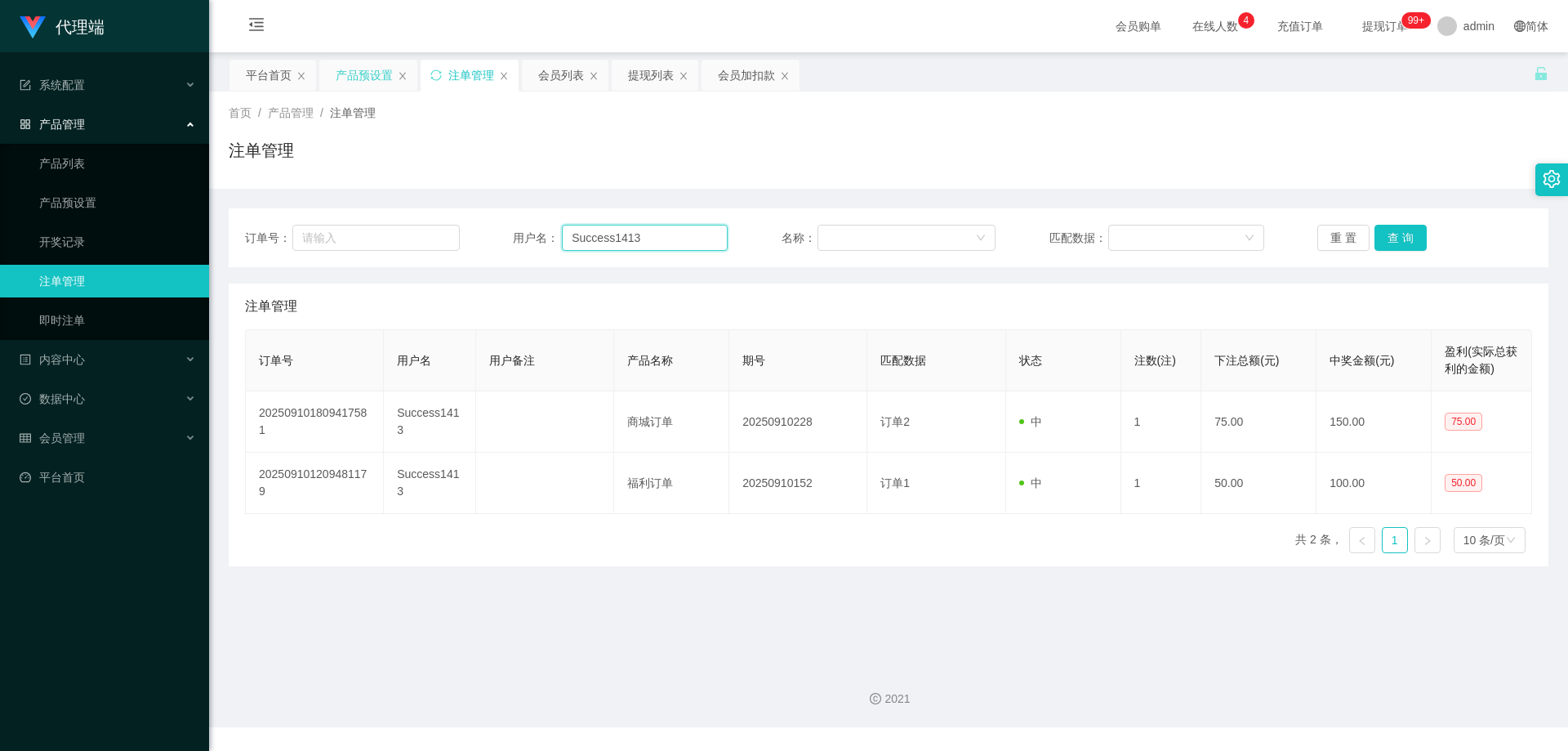
drag, startPoint x: 667, startPoint y: 235, endPoint x: 435, endPoint y: 223, distance: 232.3
click at [435, 223] on div "订单号： 用户名： Success1413 名称： 匹配数据： 重 置 查 询" at bounding box center [888, 237] width 1320 height 58
click at [555, 64] on div "会员列表" at bounding box center [561, 75] width 46 height 31
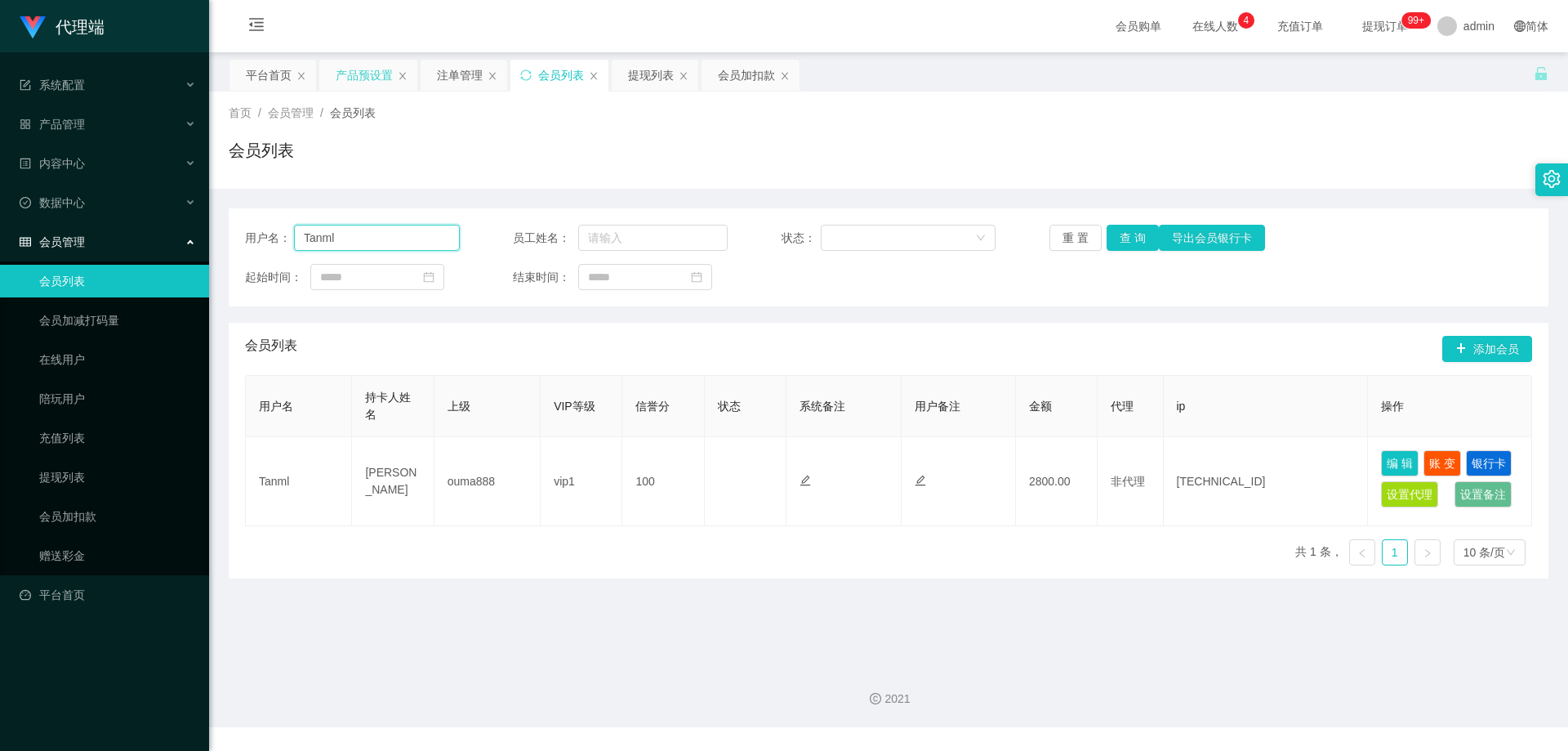
drag, startPoint x: 378, startPoint y: 235, endPoint x: 265, endPoint y: 223, distance: 113.6
click at [96, 214] on section "代理端 系统配置 产品管理 产品列表 产品预设置 开奖记录 注单管理 即时注单 内容中心 数据中心 会员管理 会员列表 会员加减打码量 在线用户 陪玩用户 充…" at bounding box center [784, 363] width 1568 height 727
paste input "Success1413"
type input "Success1413"
click at [1120, 231] on button "查 询" at bounding box center [1132, 237] width 52 height 26
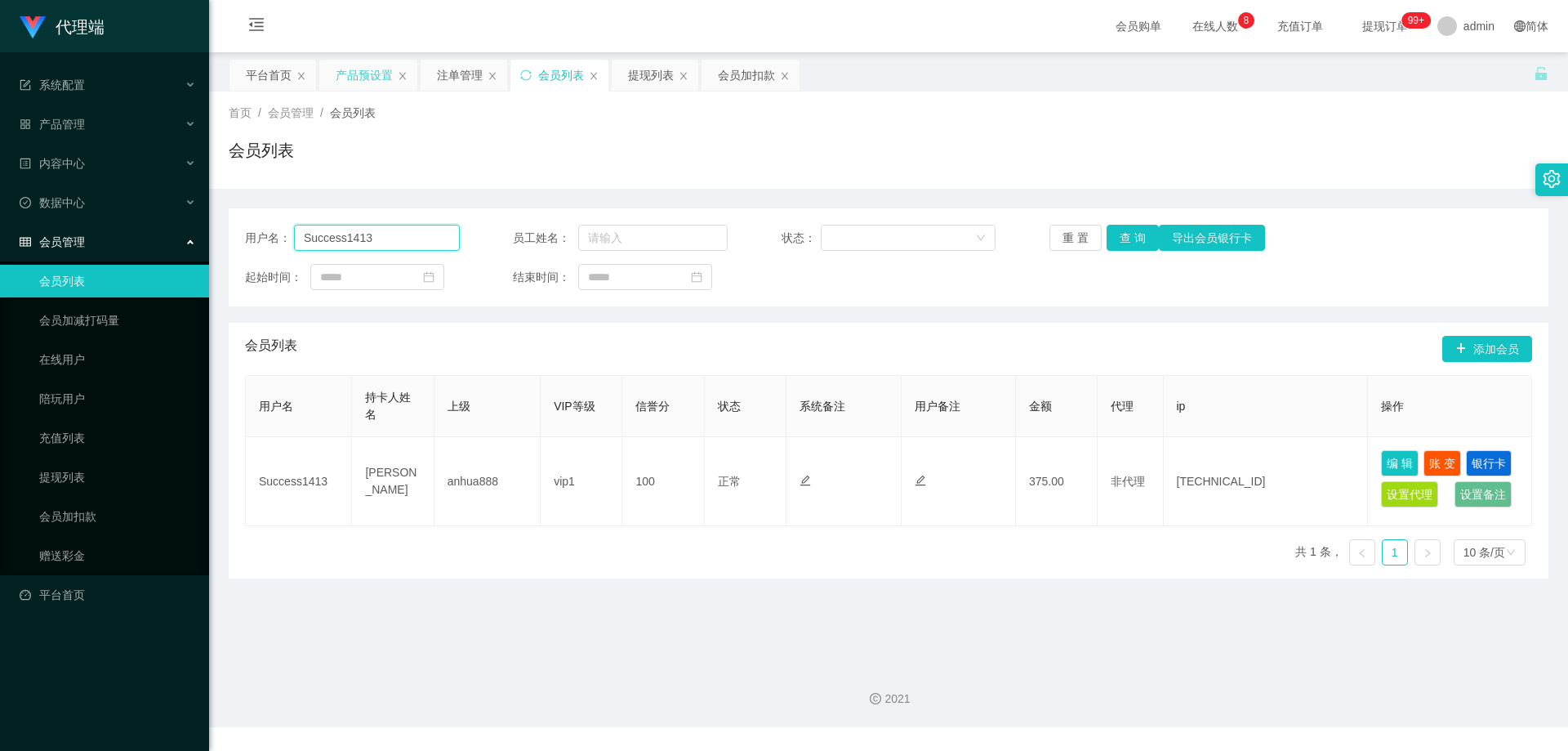
drag, startPoint x: 392, startPoint y: 234, endPoint x: 230, endPoint y: 229, distance: 162.1
click at [224, 229] on main "关闭左侧 关闭右侧 关闭其它 刷新页面 平台首页 产品预设置 注单管理 会员列表 提现列表 会员加扣款 首页 / 会员管理 / 会员列表 / 会员列表 用户名…" at bounding box center [888, 351] width 1359 height 599
click at [1127, 238] on button "查 询" at bounding box center [1132, 237] width 52 height 26
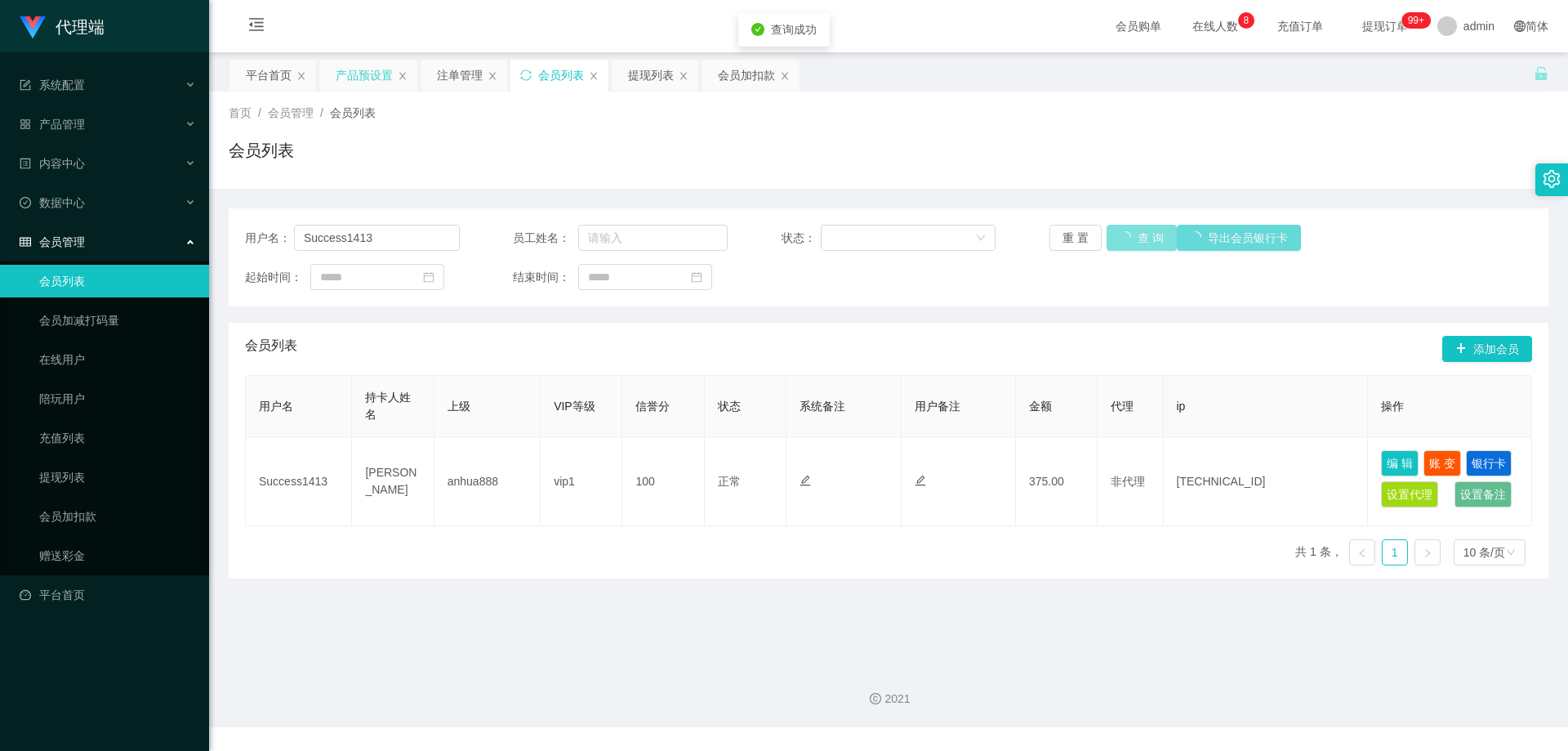
click at [1127, 238] on div "重 置 查 询 导出会员银行卡" at bounding box center [1157, 237] width 214 height 26
click at [1127, 238] on button "查 询" at bounding box center [1132, 237] width 52 height 26
click at [1127, 238] on div "重 置 查 询 导出会员银行卡" at bounding box center [1157, 237] width 214 height 26
